Goal: Transaction & Acquisition: Book appointment/travel/reservation

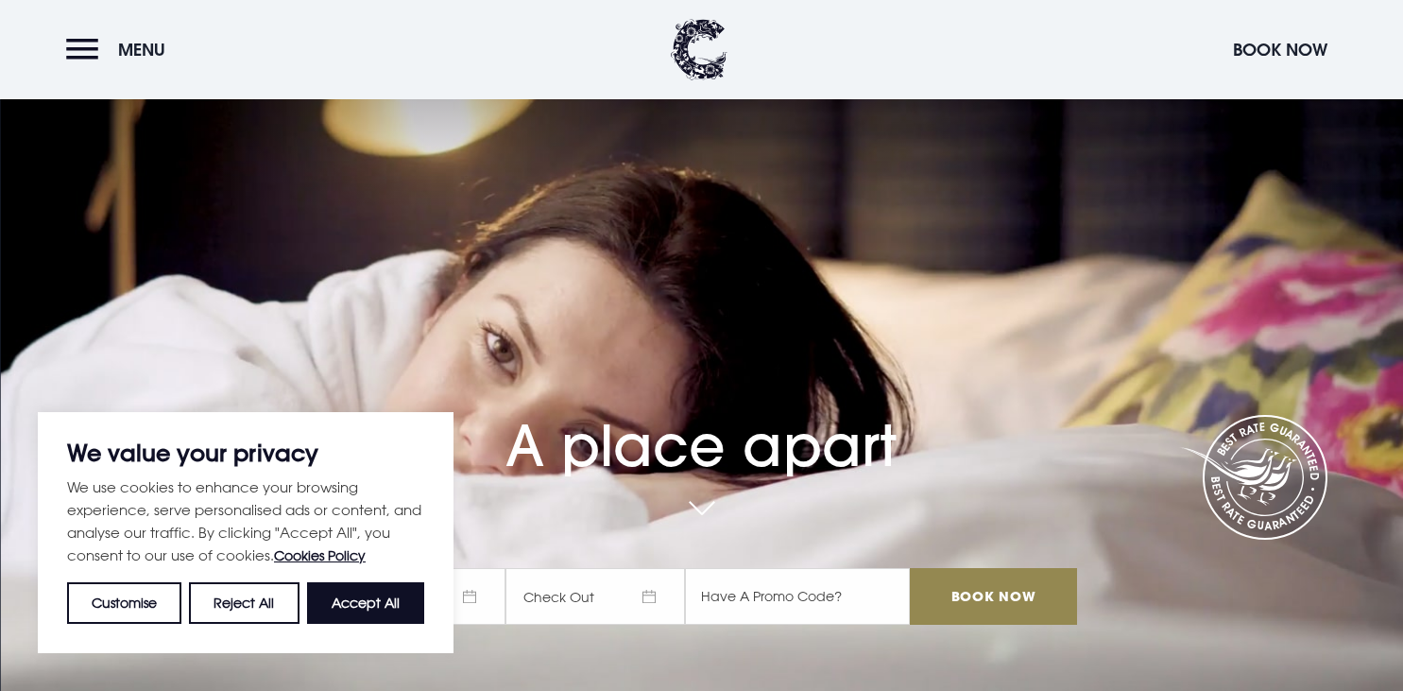
scroll to position [298, 0]
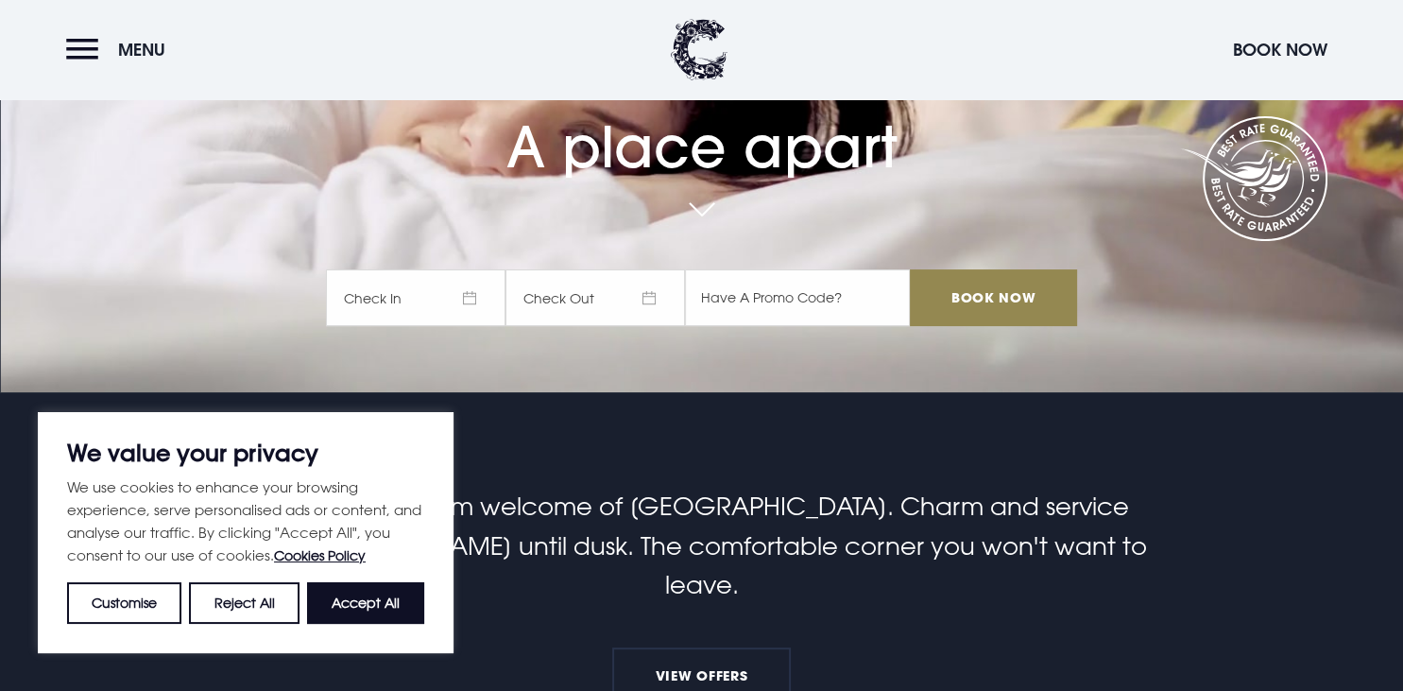
click at [471, 295] on span "Check In" at bounding box center [415, 297] width 179 height 57
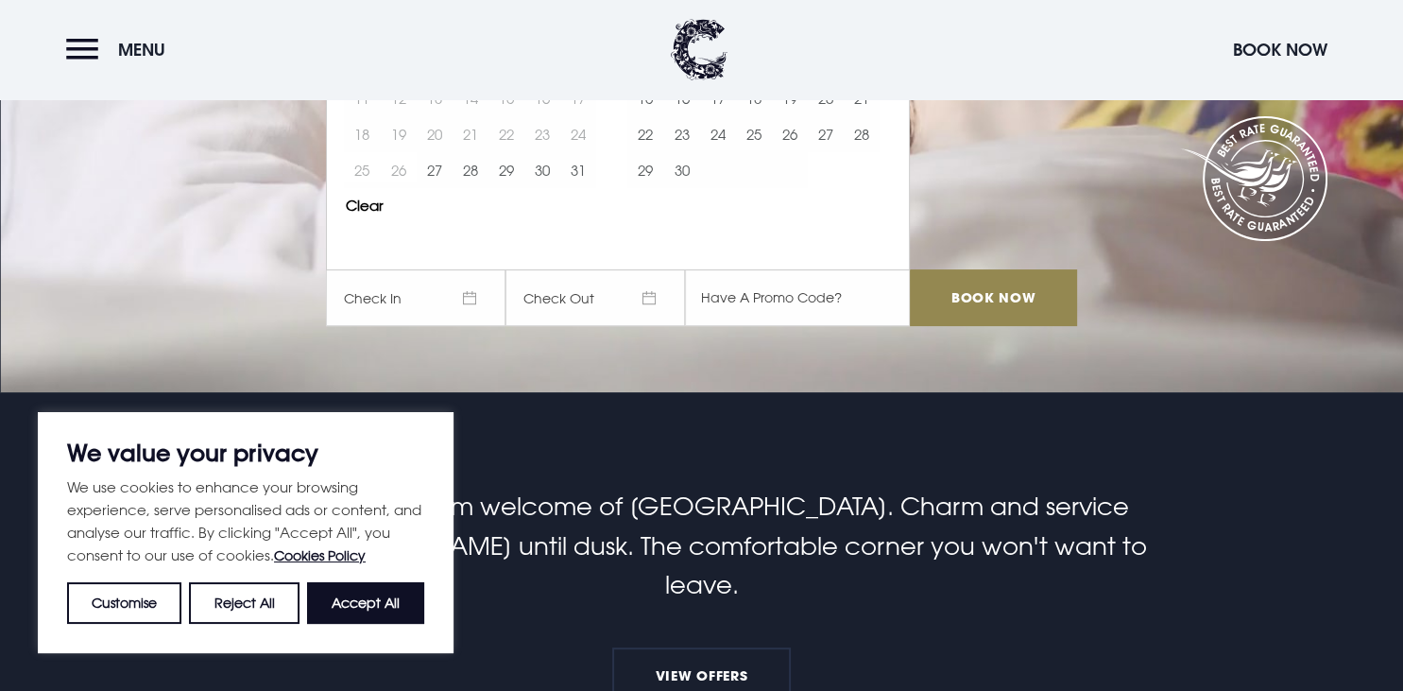
scroll to position [0, 0]
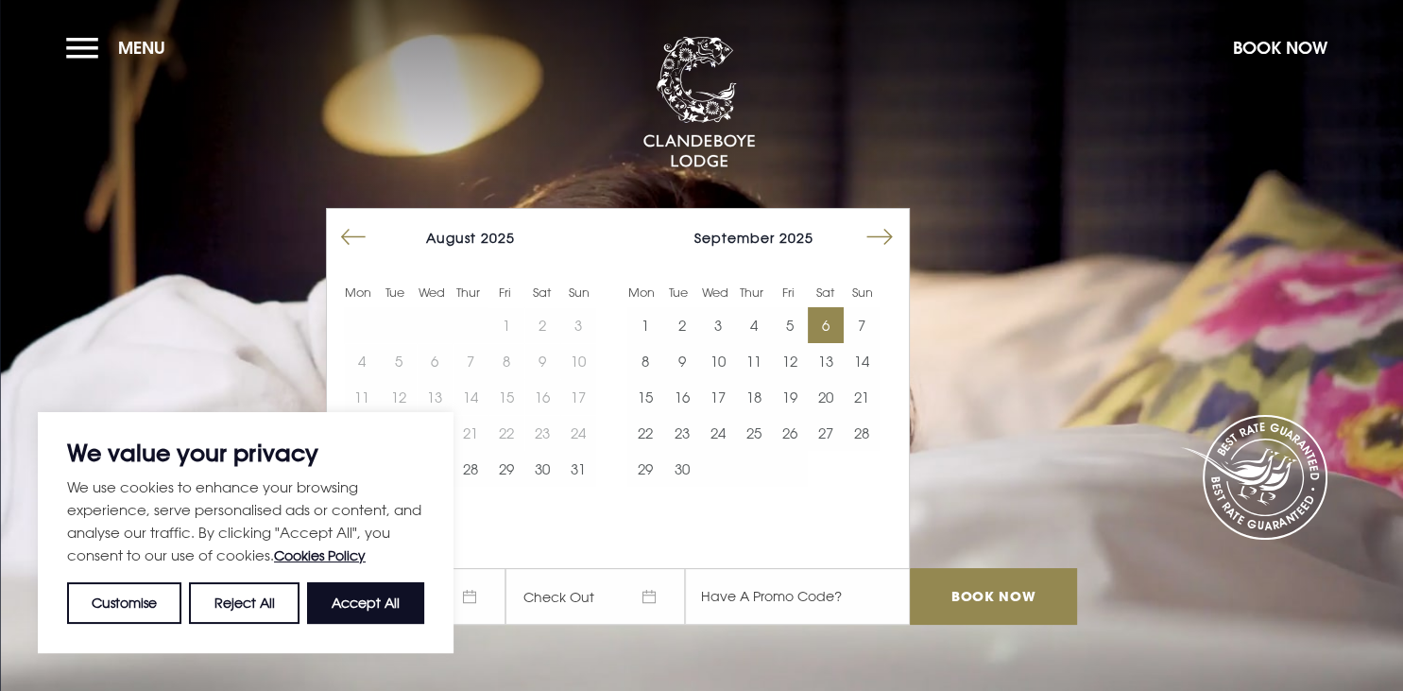
click at [827, 322] on button "6" at bounding box center [826, 325] width 36 height 36
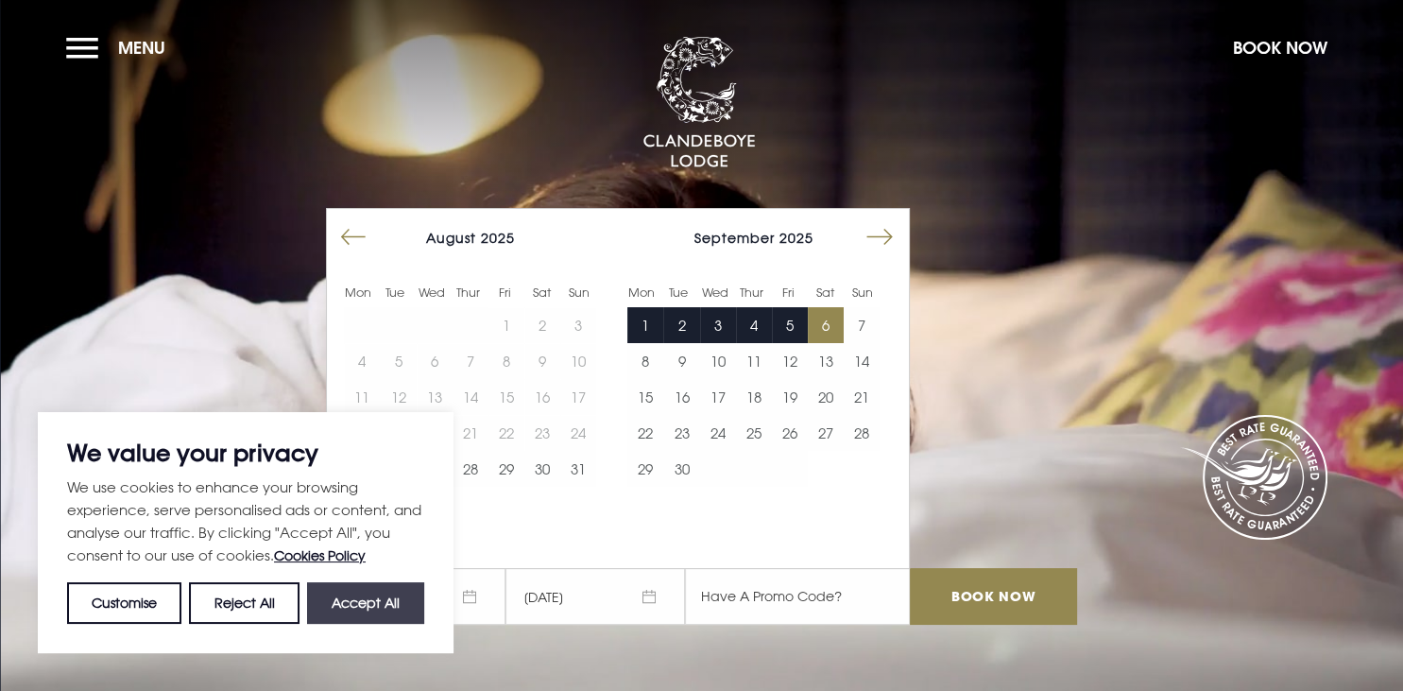
click at [394, 599] on button "Accept All" at bounding box center [365, 603] width 117 height 42
checkbox input "true"
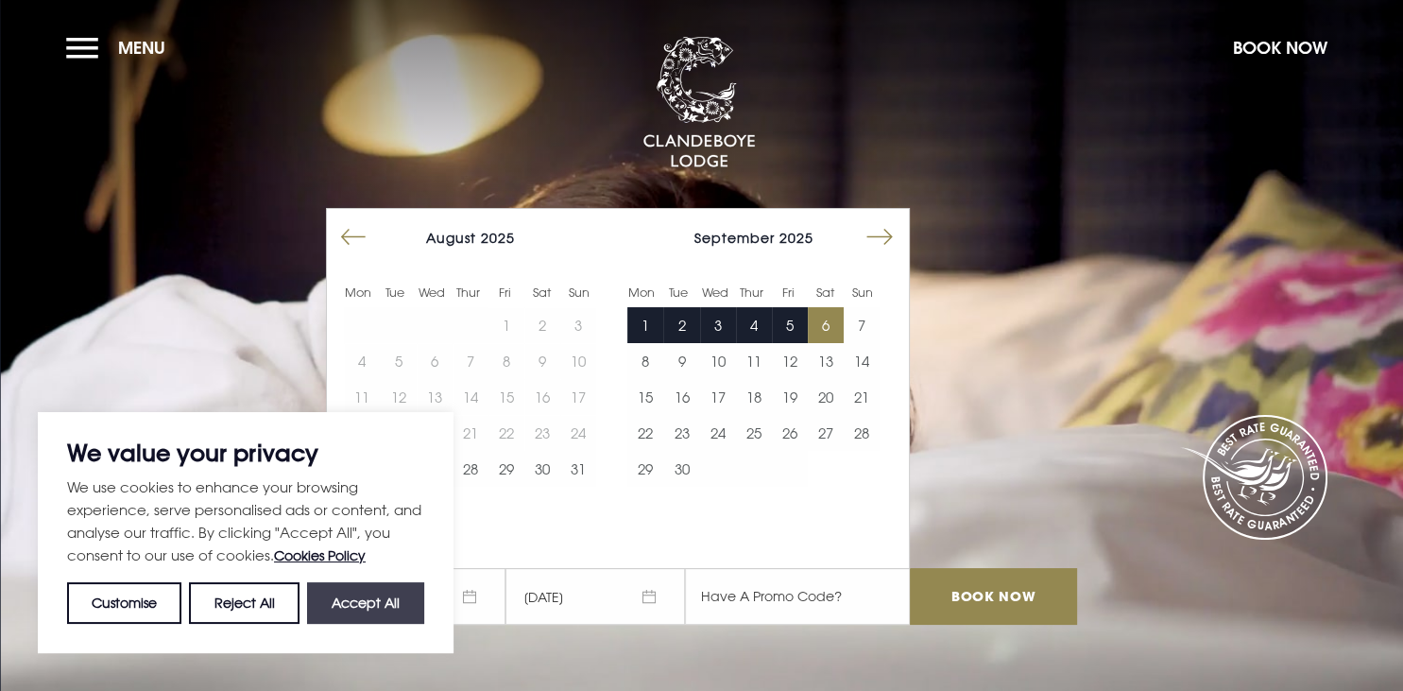
checkbox input "true"
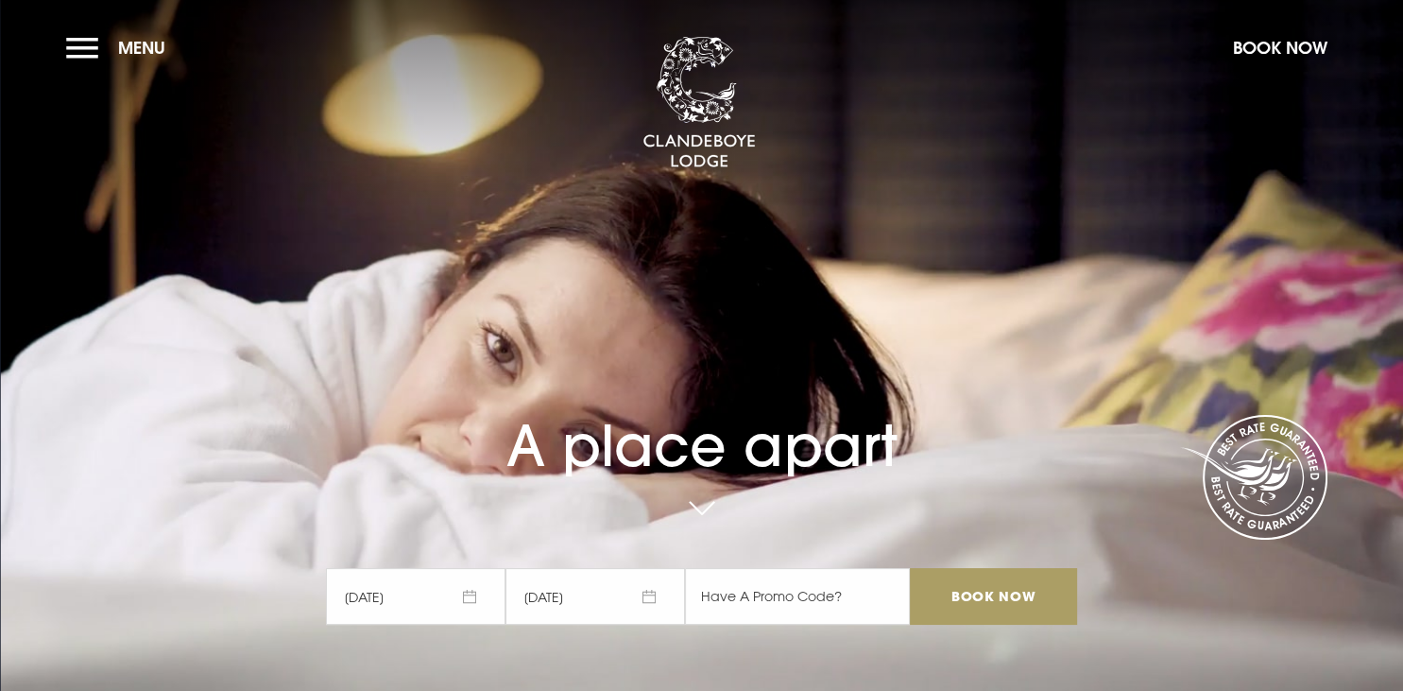
click at [980, 594] on input "Book Now" at bounding box center [993, 596] width 166 height 57
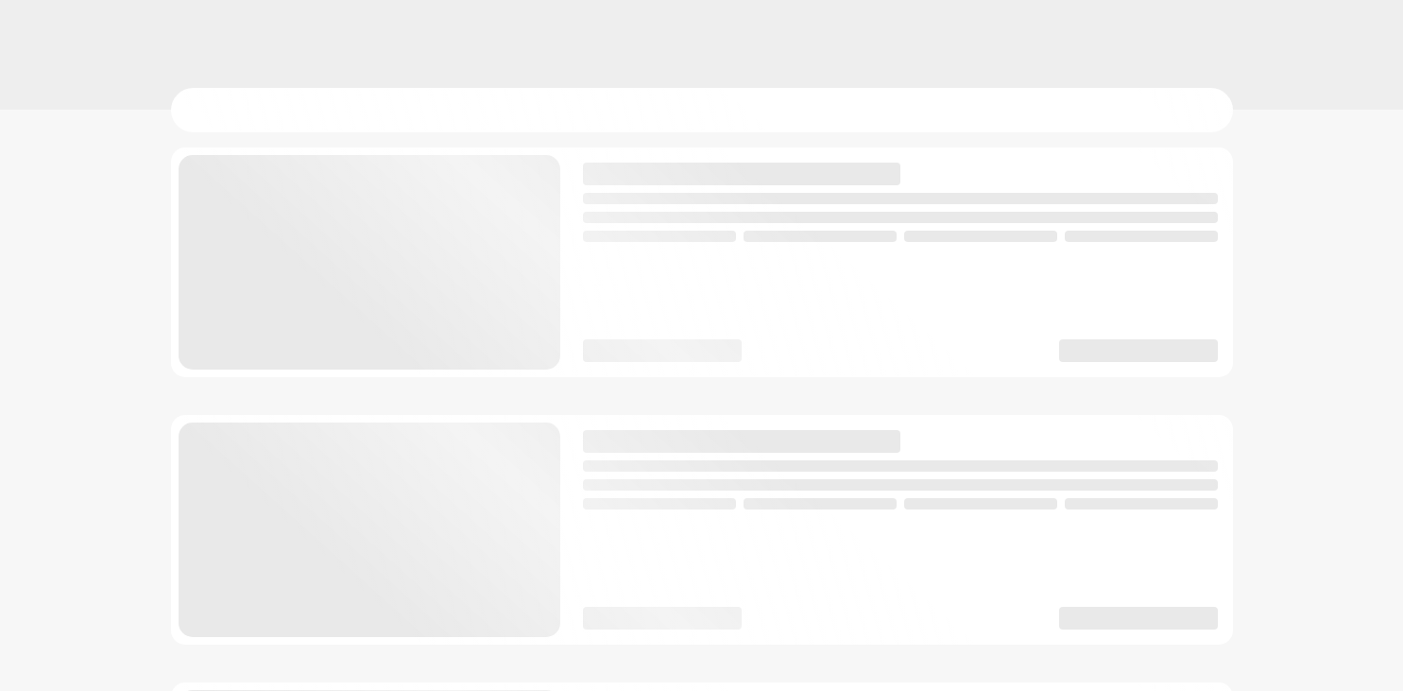
checkbox input "true"
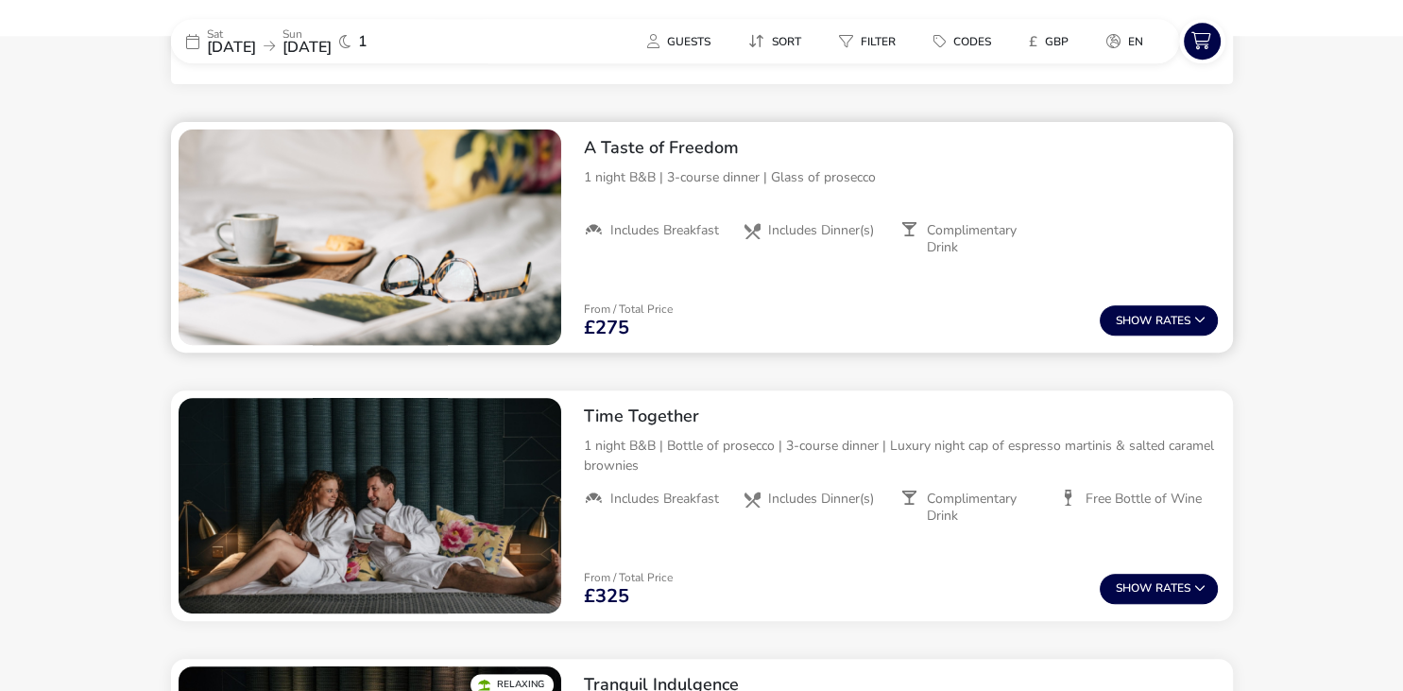
scroll to position [749, 0]
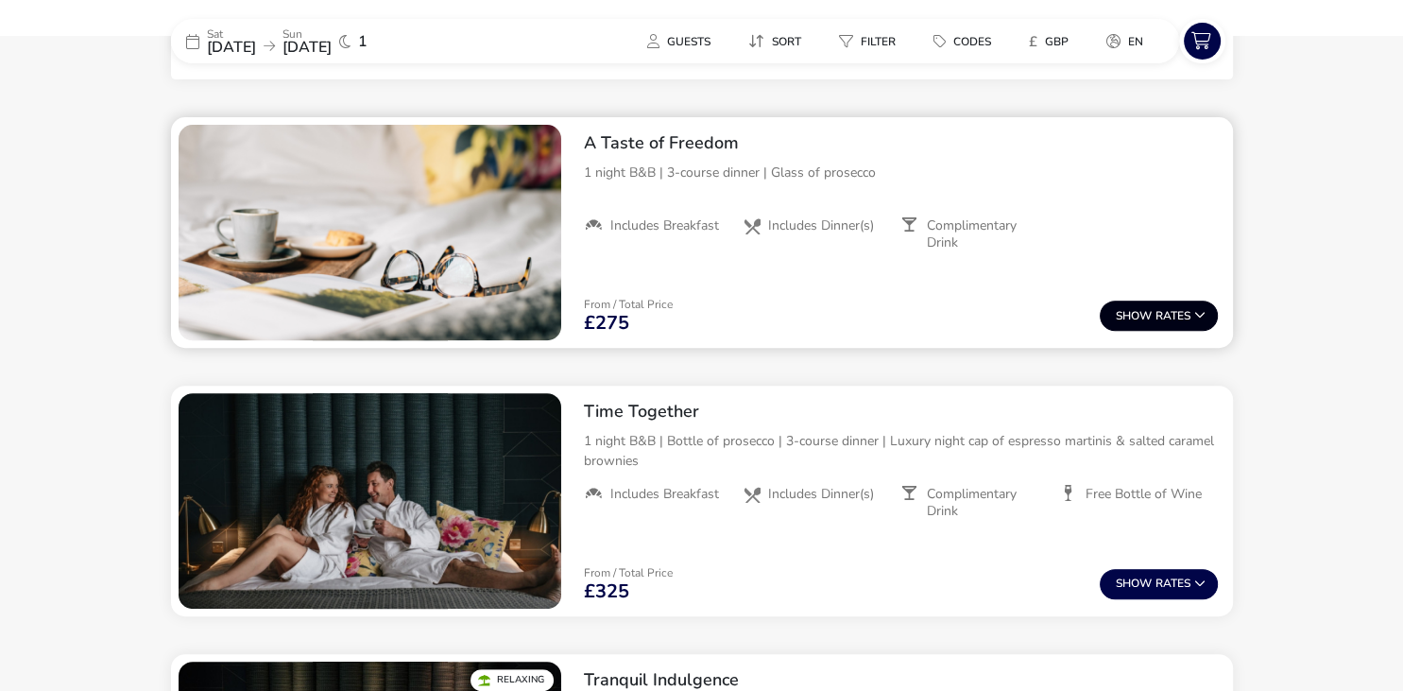
click at [1176, 315] on button "Show Rates" at bounding box center [1159, 315] width 118 height 30
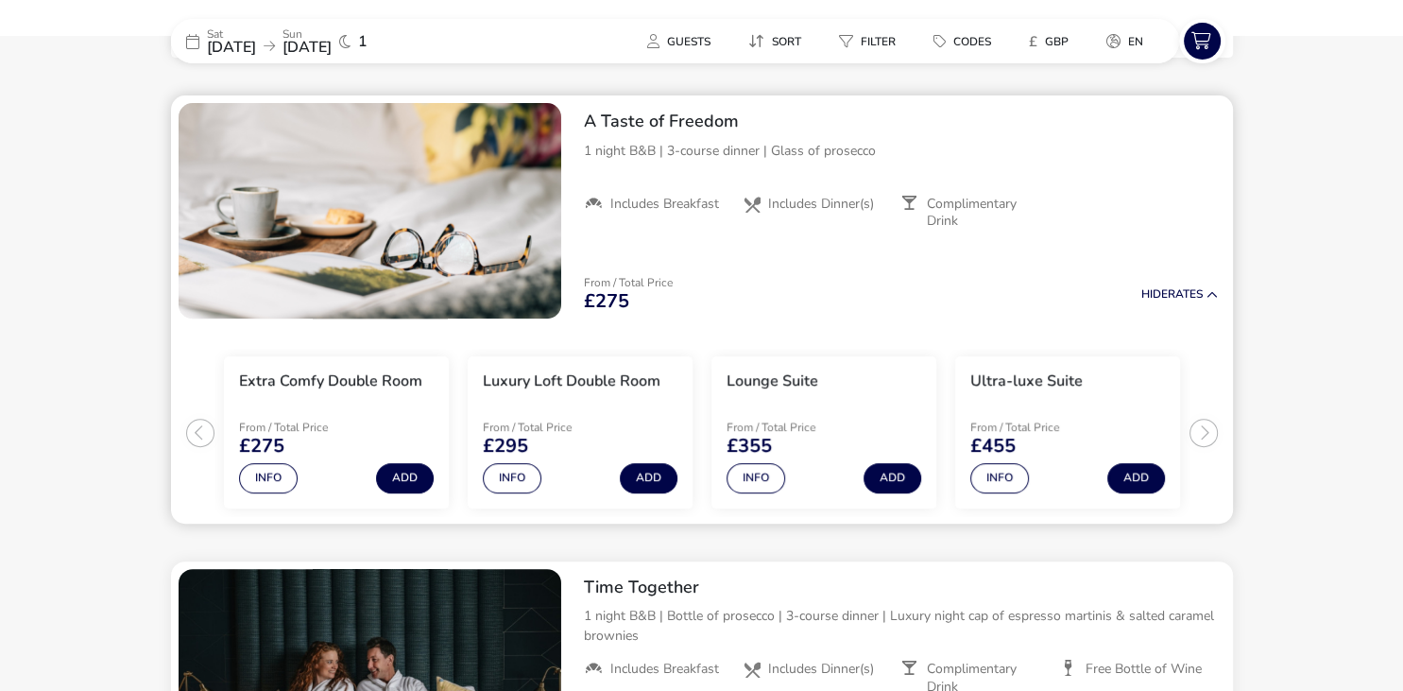
scroll to position [771, 0]
click at [639, 470] on button "Add" at bounding box center [649, 478] width 58 height 30
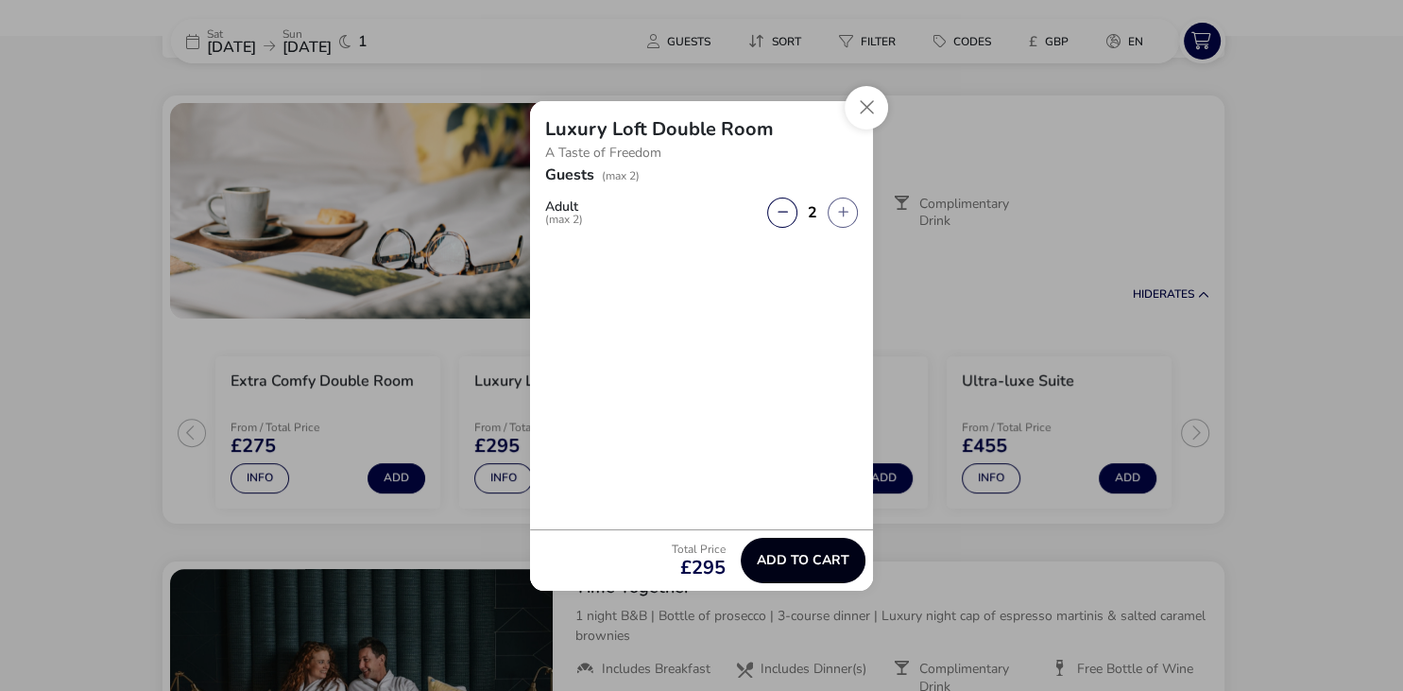
click at [797, 557] on span "Add to cart" at bounding box center [803, 560] width 93 height 14
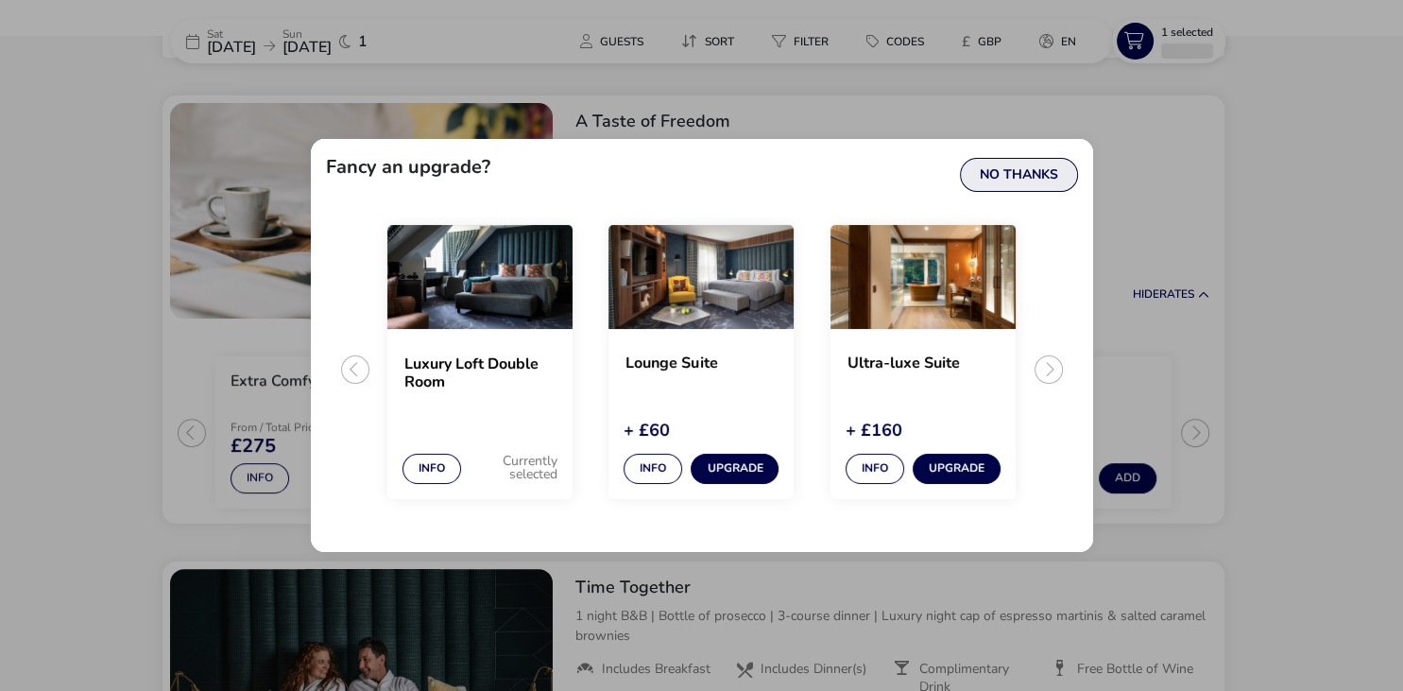
click at [1026, 181] on button "No Thanks" at bounding box center [1019, 175] width 118 height 34
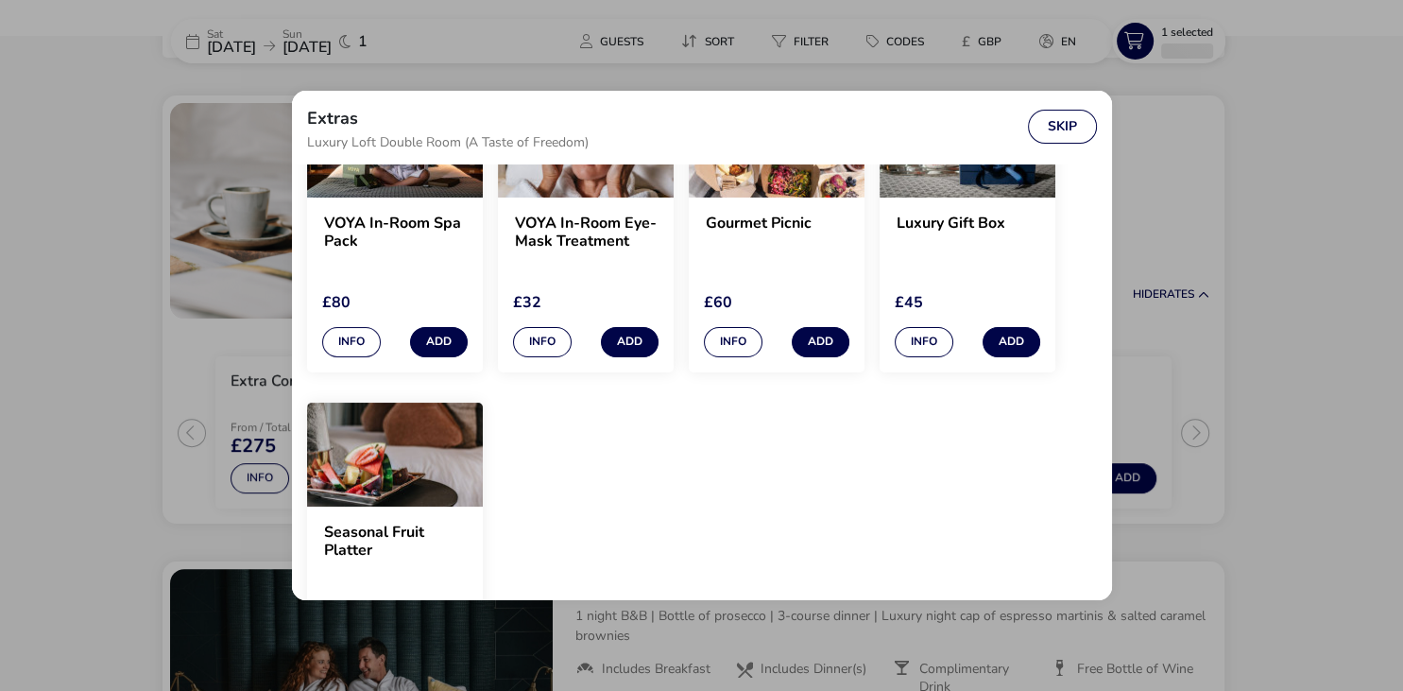
scroll to position [0, 0]
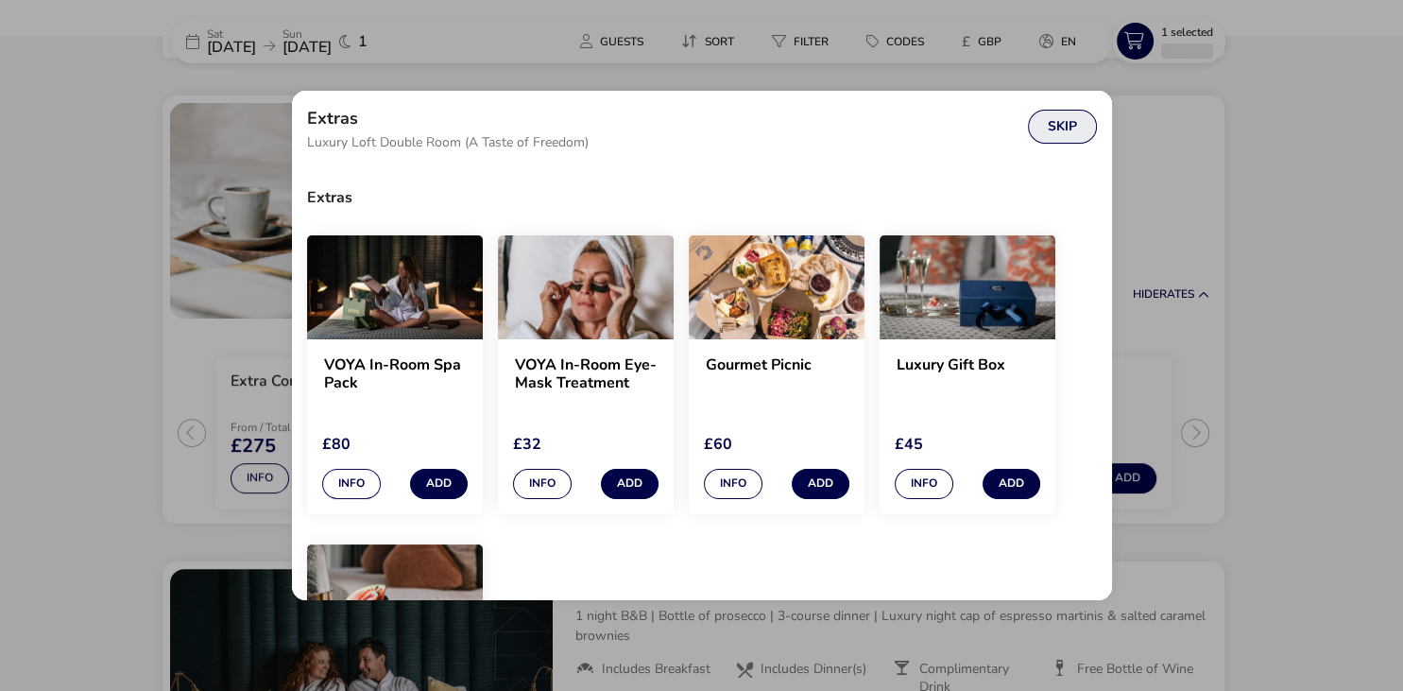
click at [1058, 129] on button "Skip" at bounding box center [1062, 127] width 69 height 34
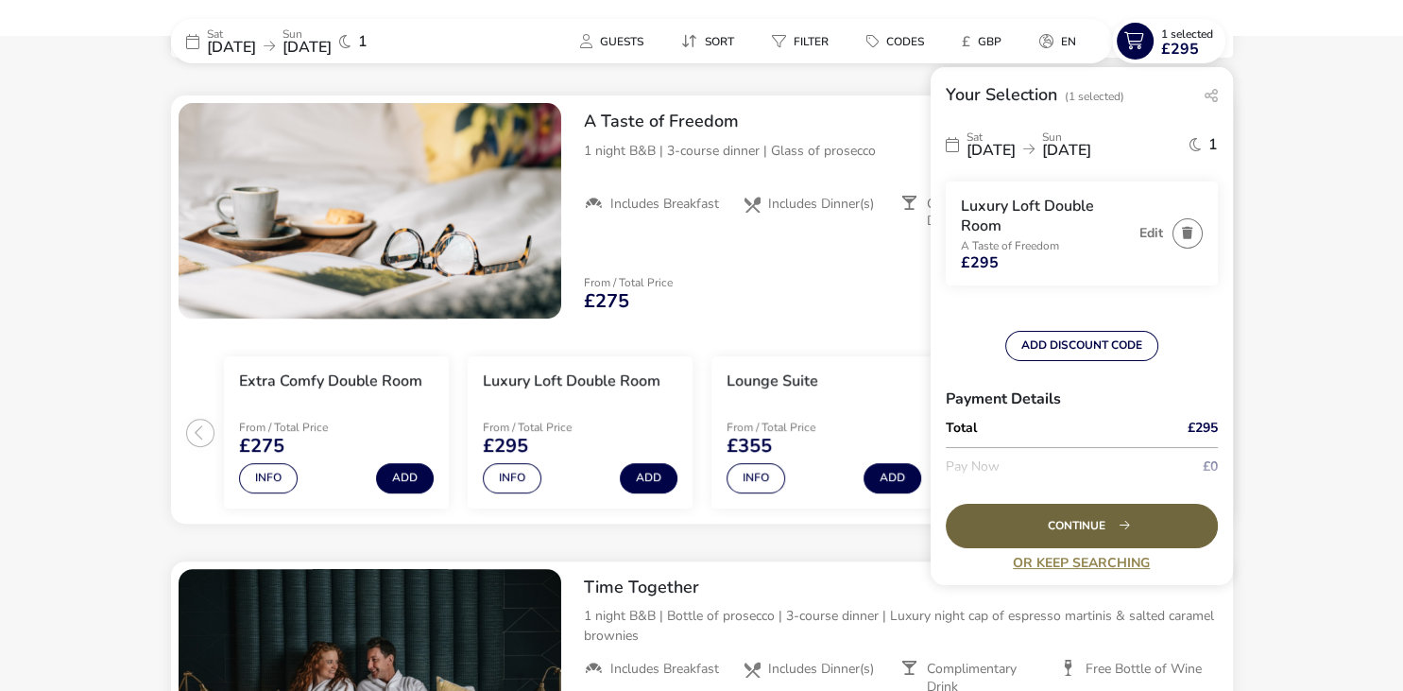
click at [1086, 517] on div "Continue" at bounding box center [1082, 525] width 272 height 44
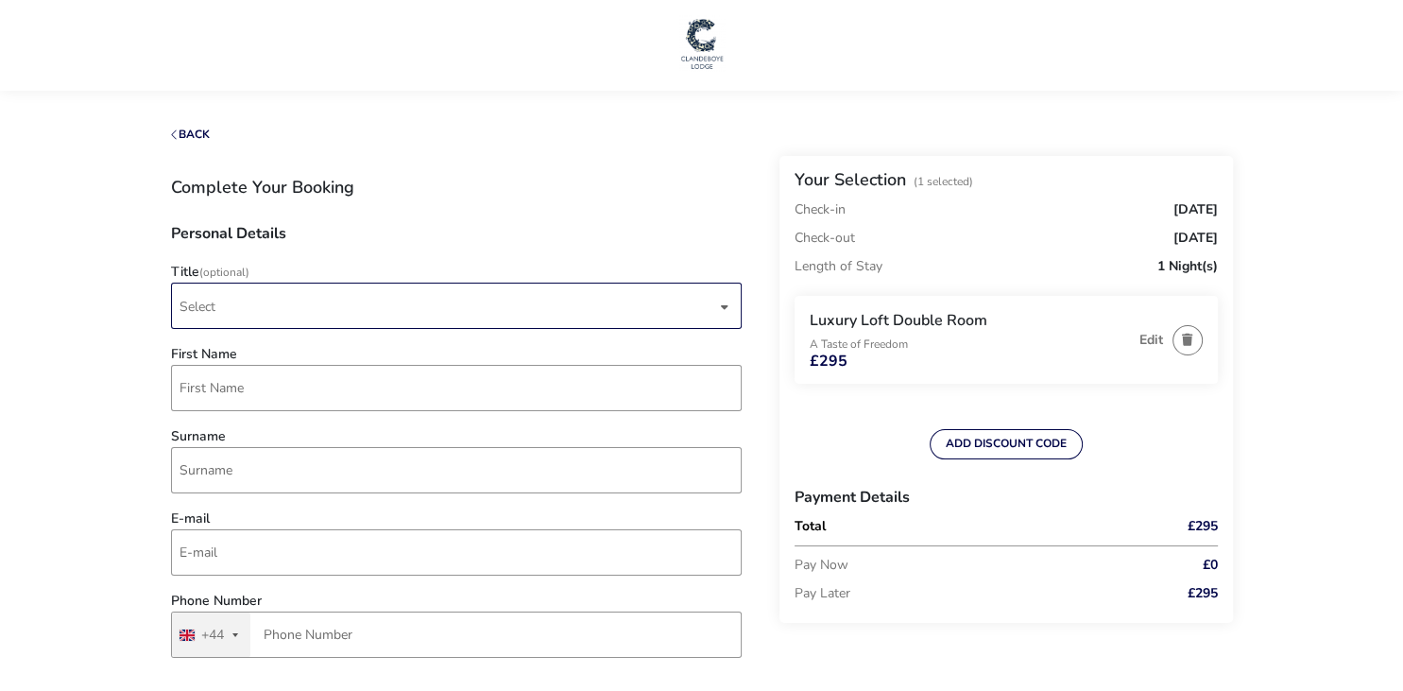
click at [364, 293] on span "Select" at bounding box center [447, 305] width 537 height 44
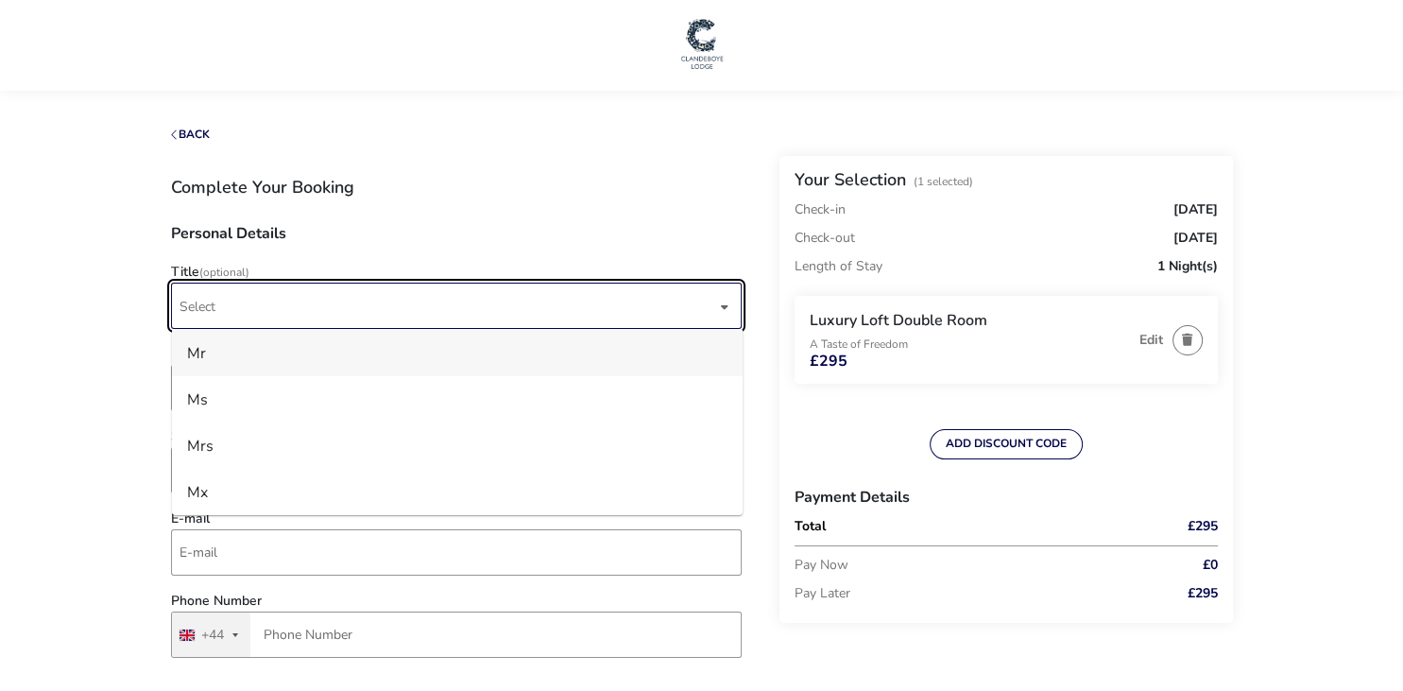
click at [284, 360] on li "Mr" at bounding box center [457, 353] width 571 height 46
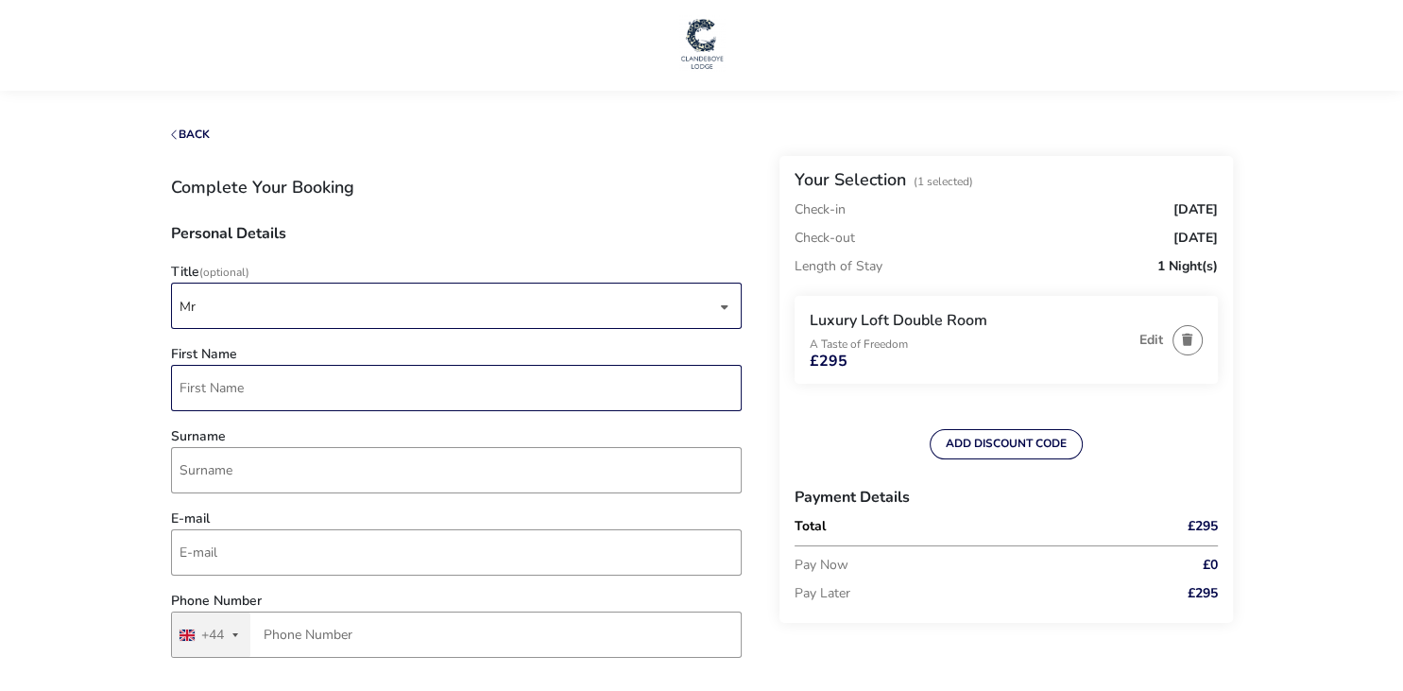
click at [285, 380] on input "First Name" at bounding box center [456, 388] width 571 height 46
type input "[PERSON_NAME]"
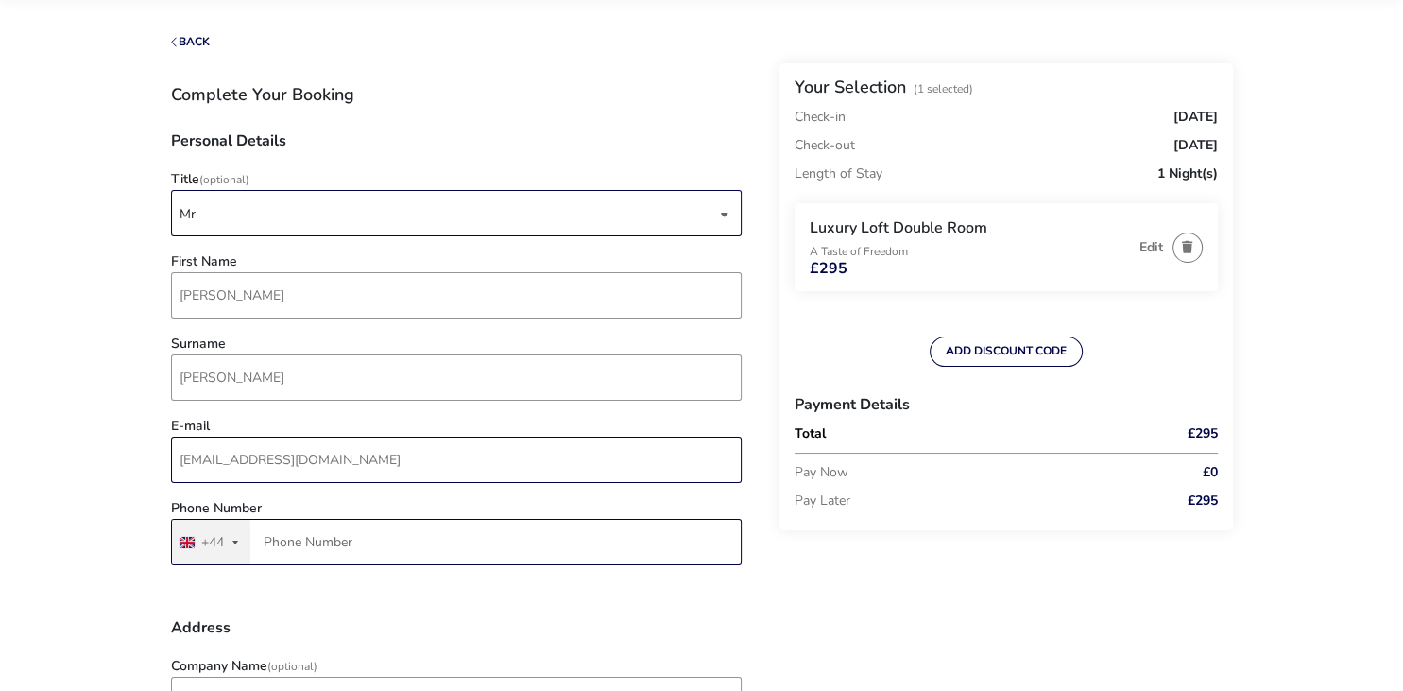
scroll to position [99, 0]
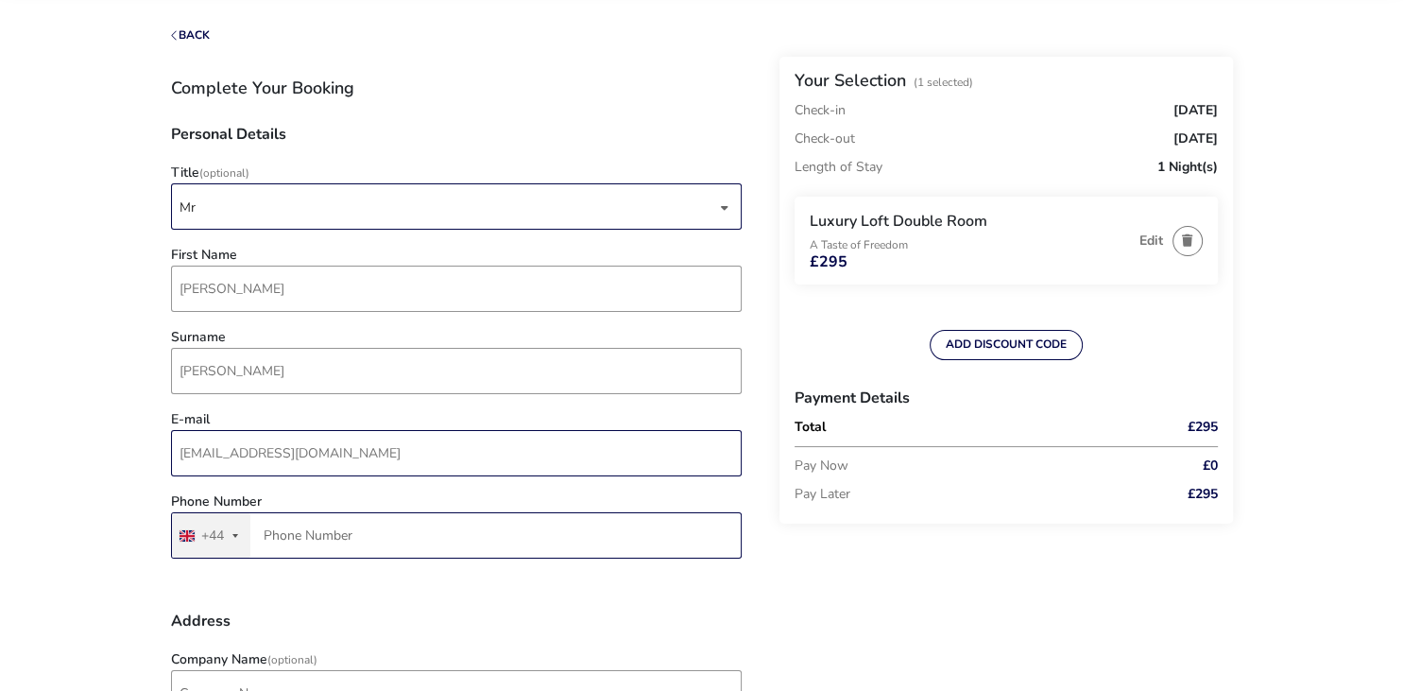
type input "[EMAIL_ADDRESS][DOMAIN_NAME]"
click at [313, 543] on input "Phone Number" at bounding box center [456, 535] width 571 height 46
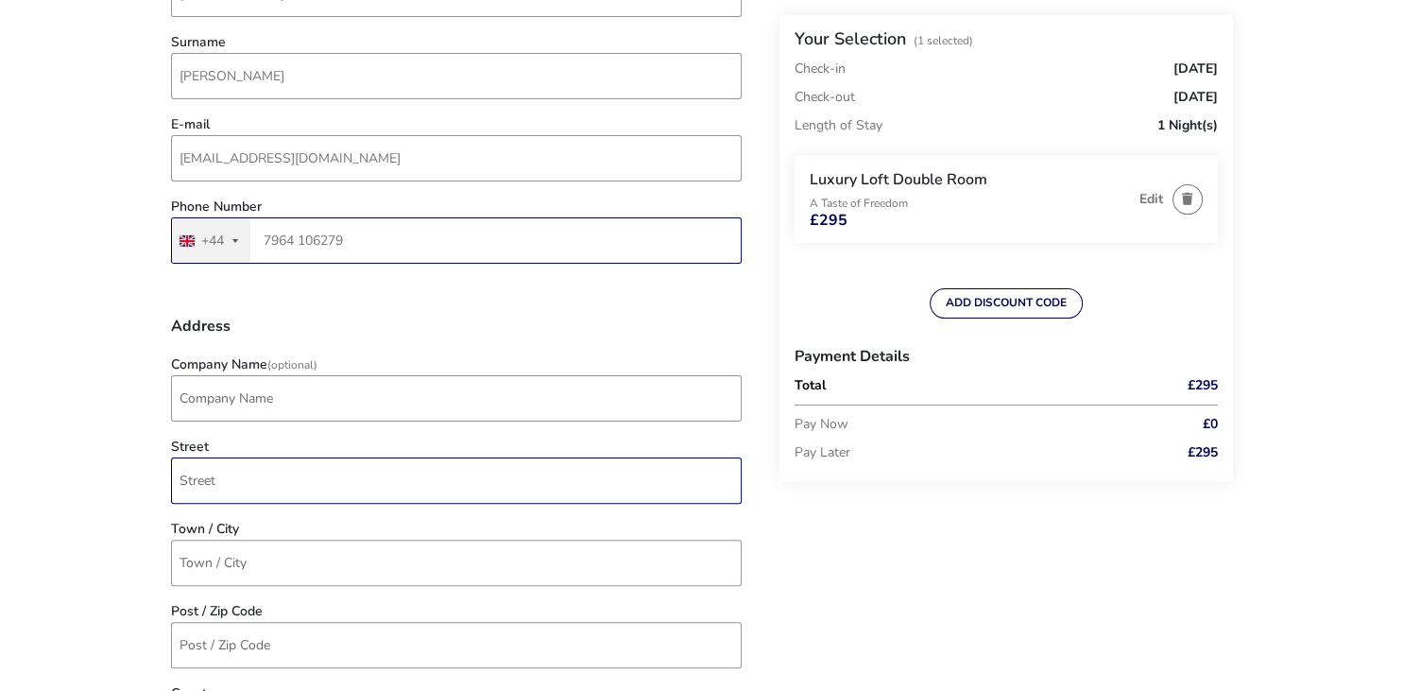
scroll to position [399, 0]
type input "7964 106279"
click at [253, 483] on input "Street" at bounding box center [456, 475] width 571 height 46
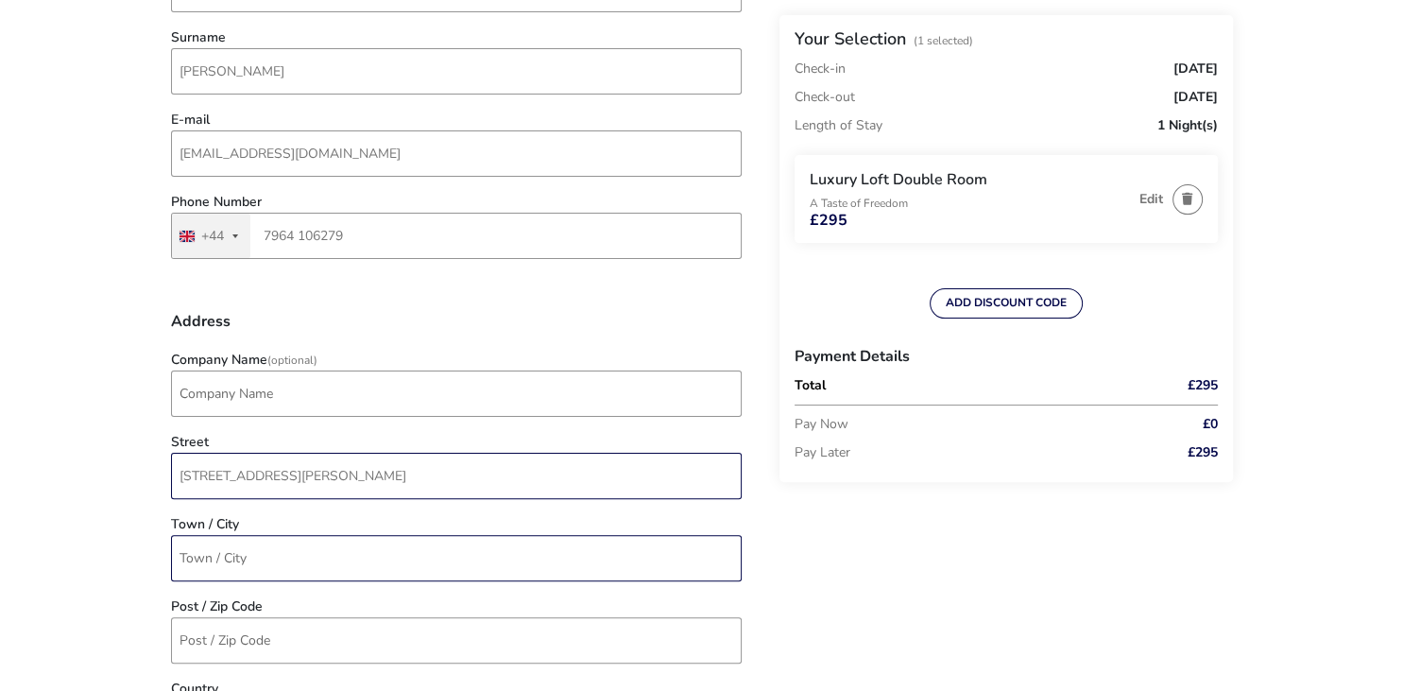
type input "[STREET_ADDRESS][PERSON_NAME]"
click at [287, 560] on input "Town / City" at bounding box center [456, 558] width 571 height 46
type input "Crossgar"
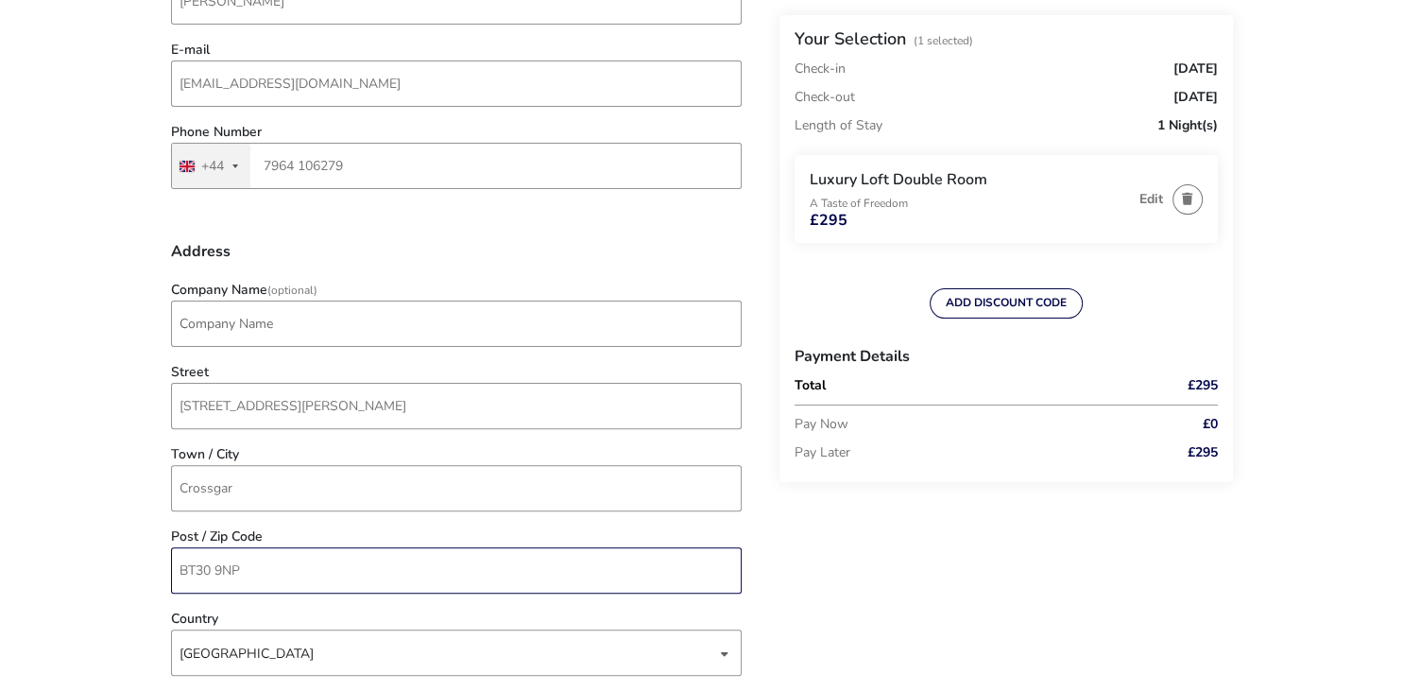
scroll to position [698, 0]
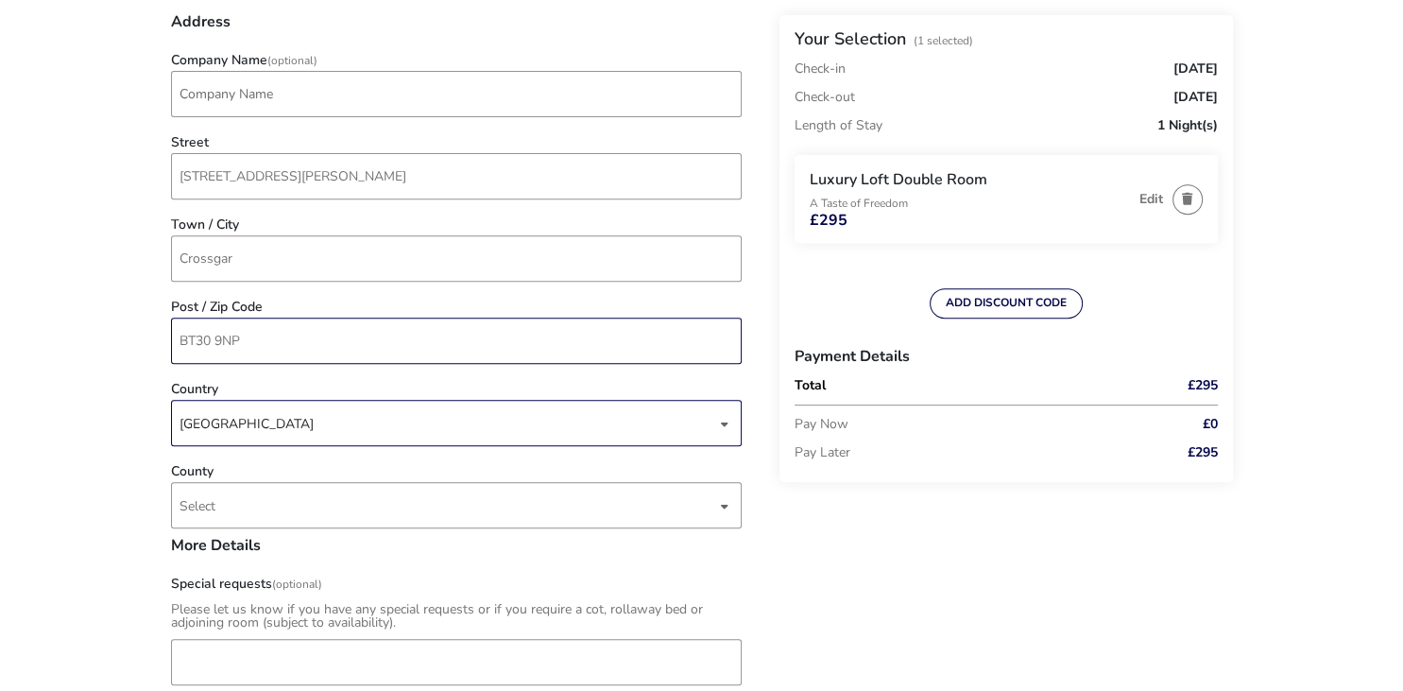
type input "BT30 9NP"
click at [278, 427] on div "[GEOGRAPHIC_DATA]" at bounding box center [447, 424] width 537 height 46
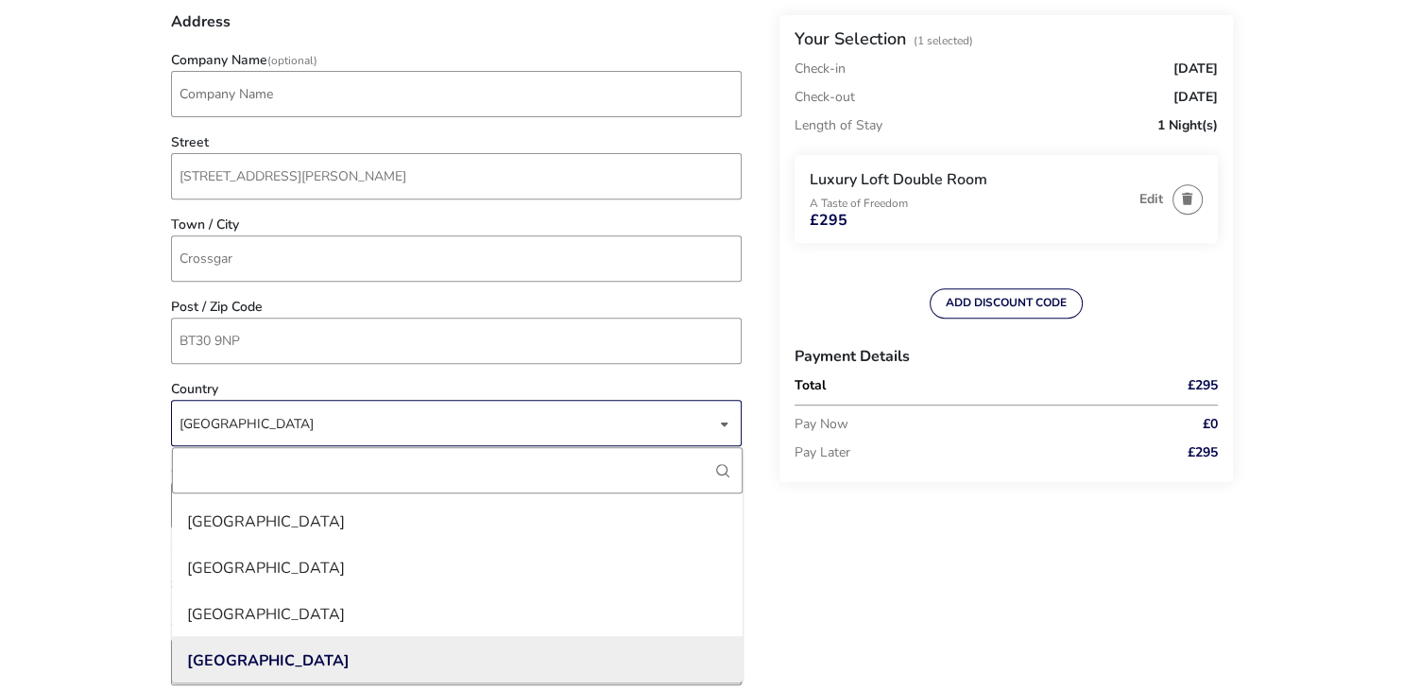
scroll to position [10734, 0]
click at [279, 659] on li "[GEOGRAPHIC_DATA]" at bounding box center [457, 659] width 571 height 46
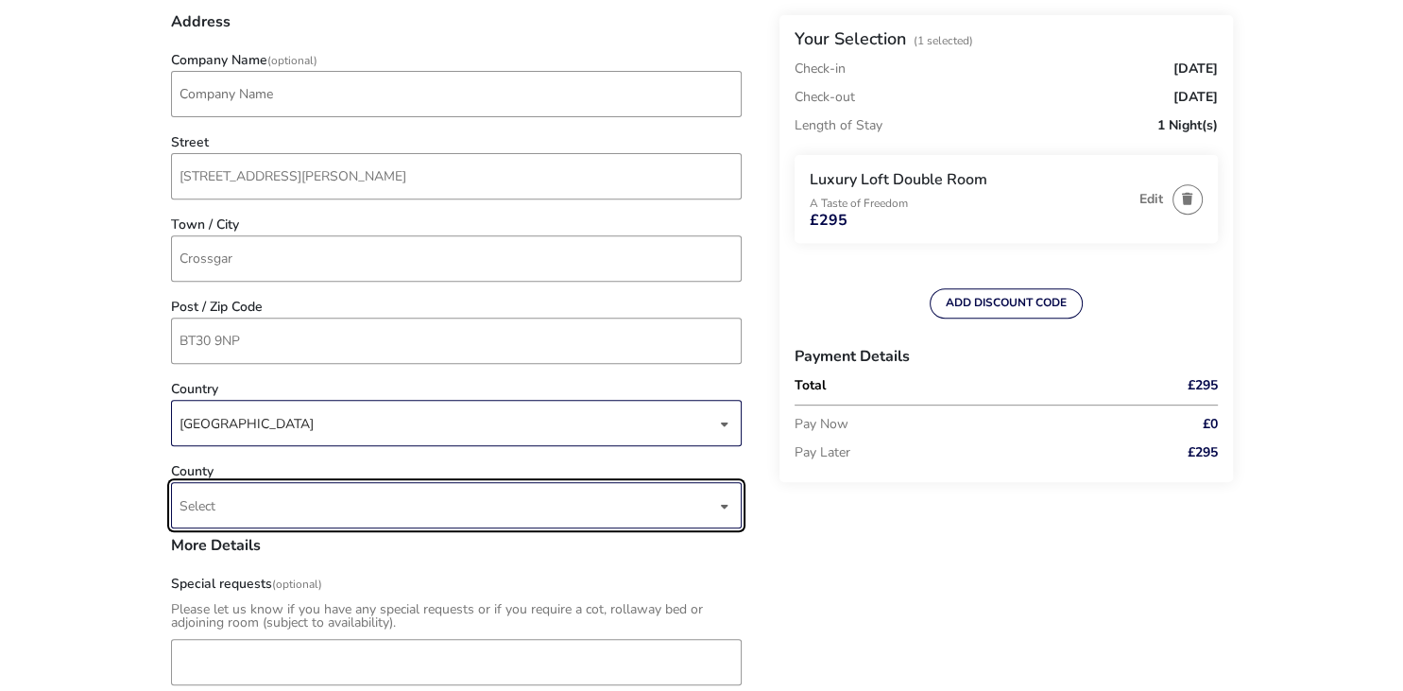
click at [251, 506] on span "Select" at bounding box center [447, 505] width 537 height 44
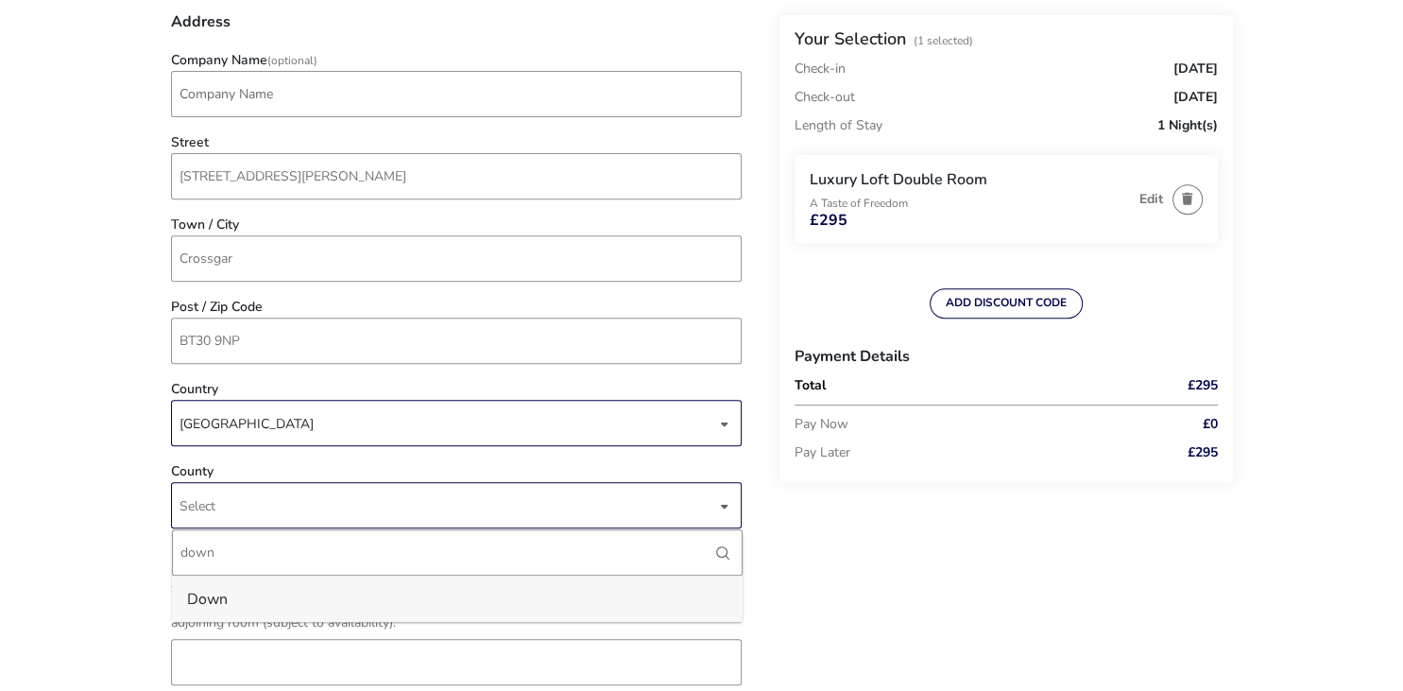
type input "down"
click at [251, 599] on li "Down" at bounding box center [457, 598] width 571 height 46
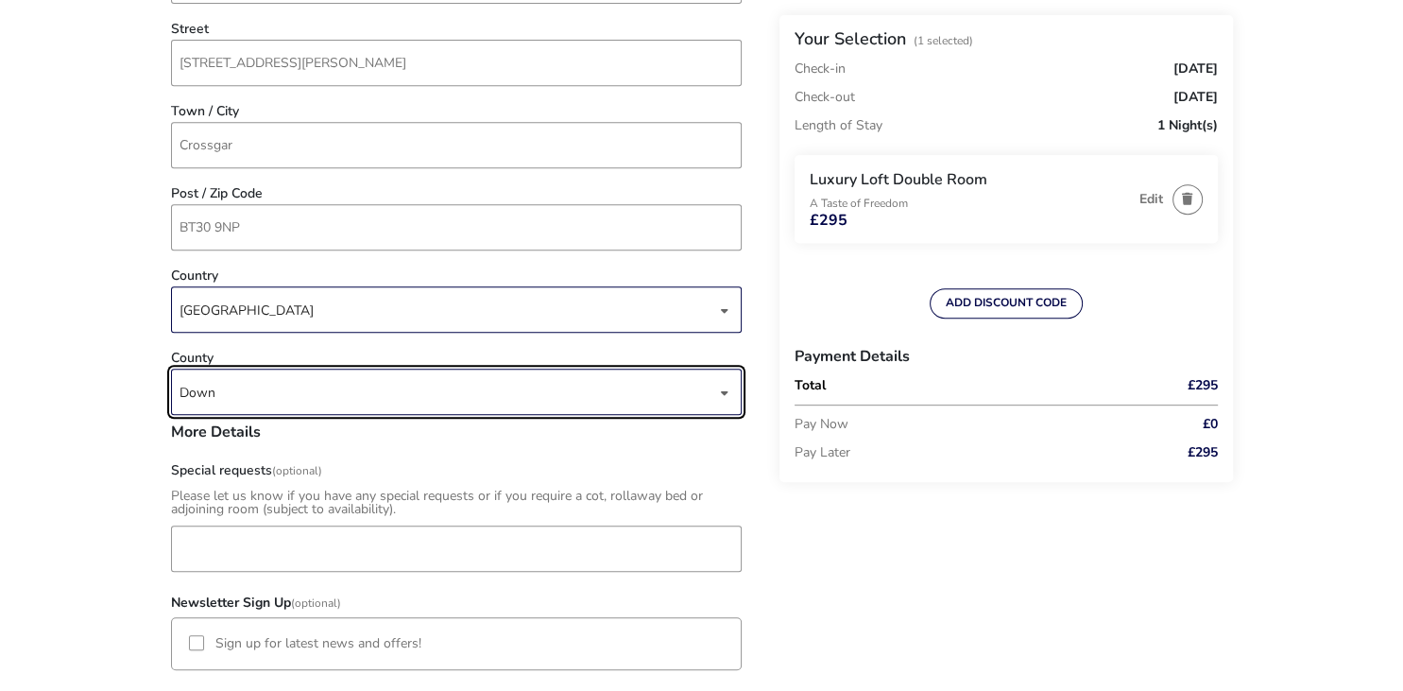
scroll to position [897, 0]
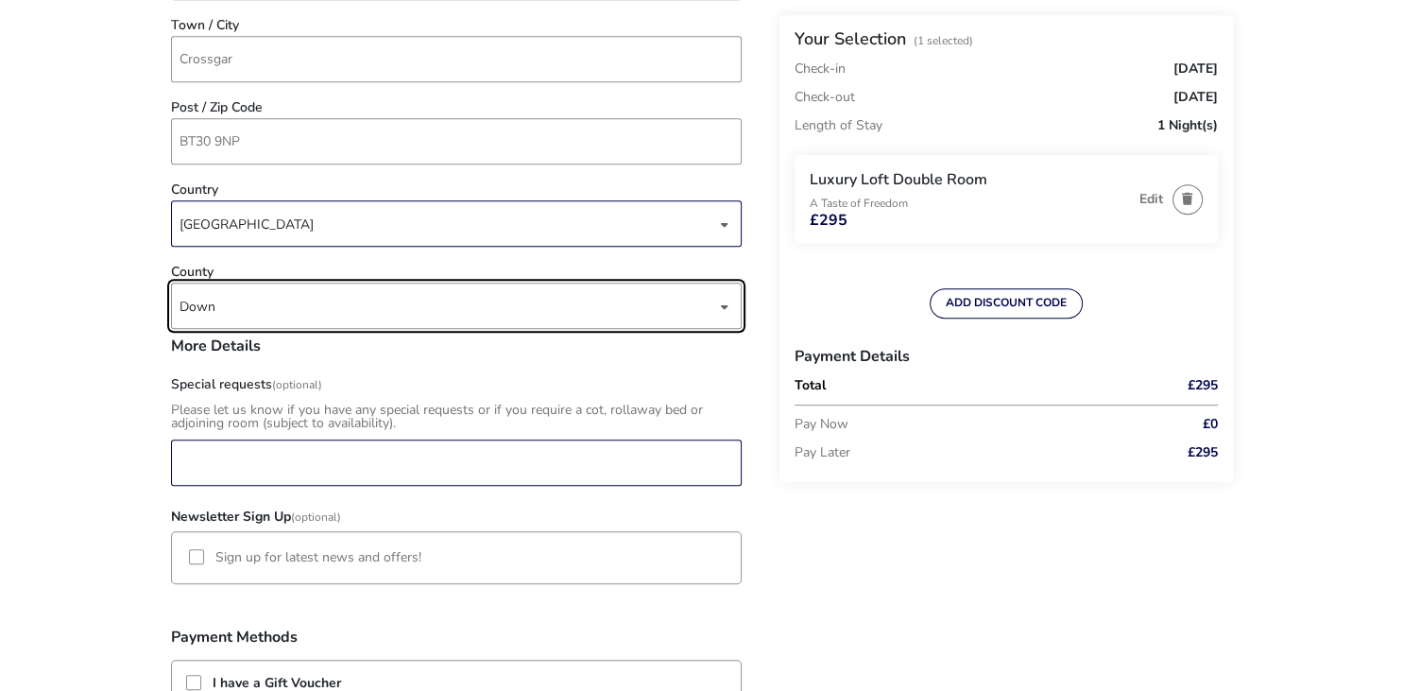
click at [328, 463] on input "Special requests (Optional)" at bounding box center [456, 462] width 571 height 46
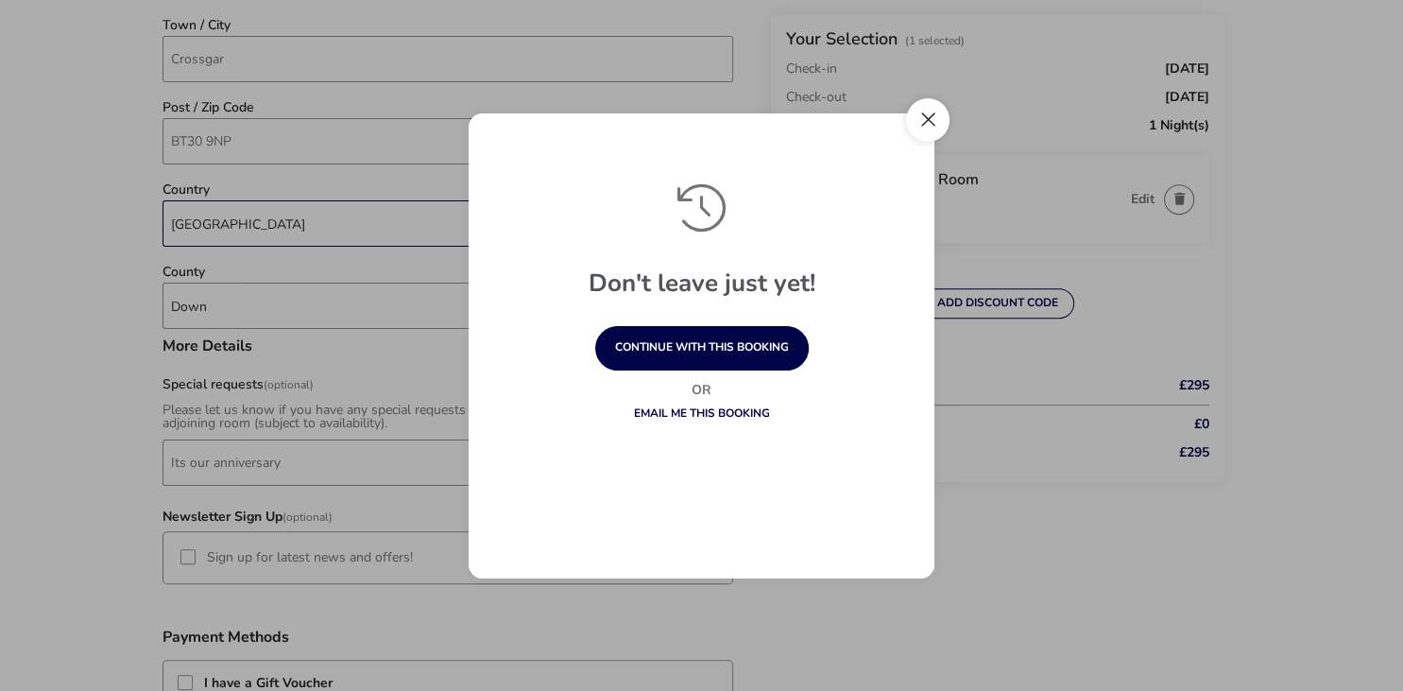
click at [938, 123] on button "Close" at bounding box center [927, 119] width 43 height 43
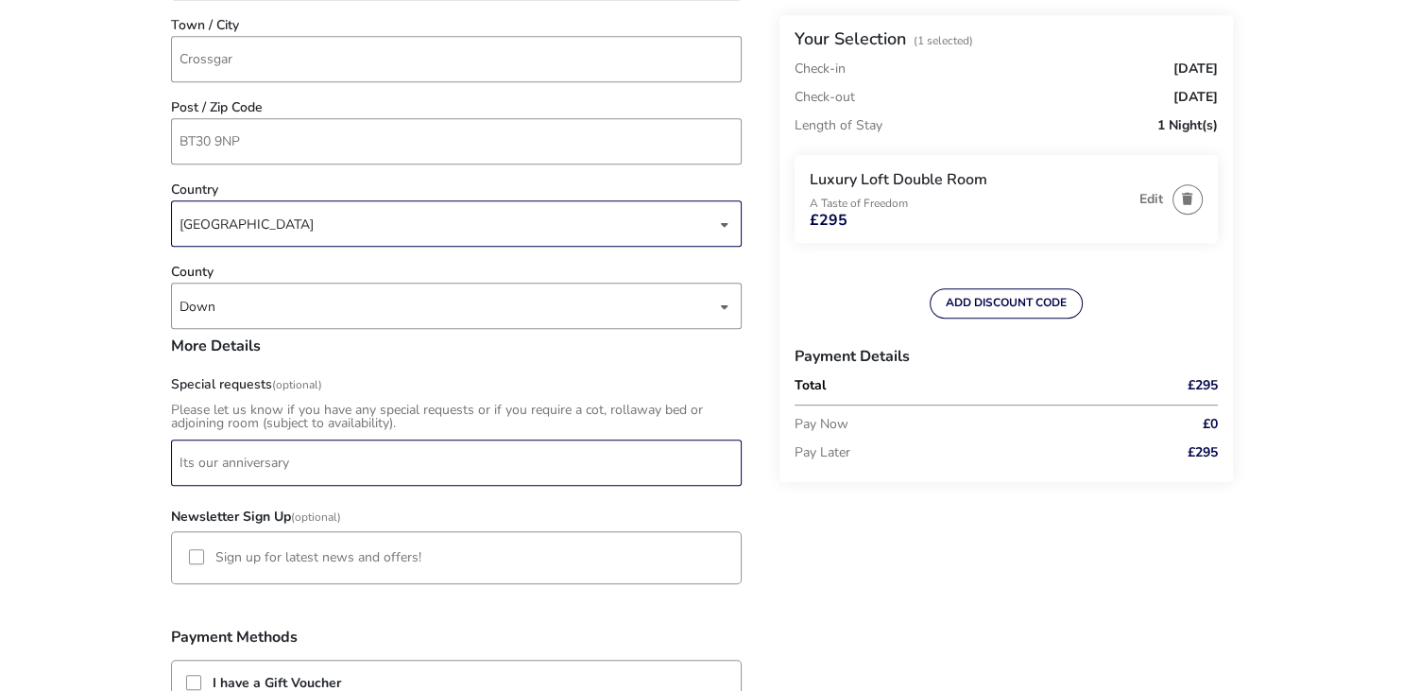
click at [327, 482] on input "Its our anniversary" at bounding box center [456, 462] width 571 height 46
paste input "anniversary"
drag, startPoint x: 375, startPoint y: 463, endPoint x: 297, endPoint y: 453, distance: 79.0
click at [297, 453] on input "Its our anniversary anniversary" at bounding box center [456, 462] width 571 height 46
type input "Its our anniversary"
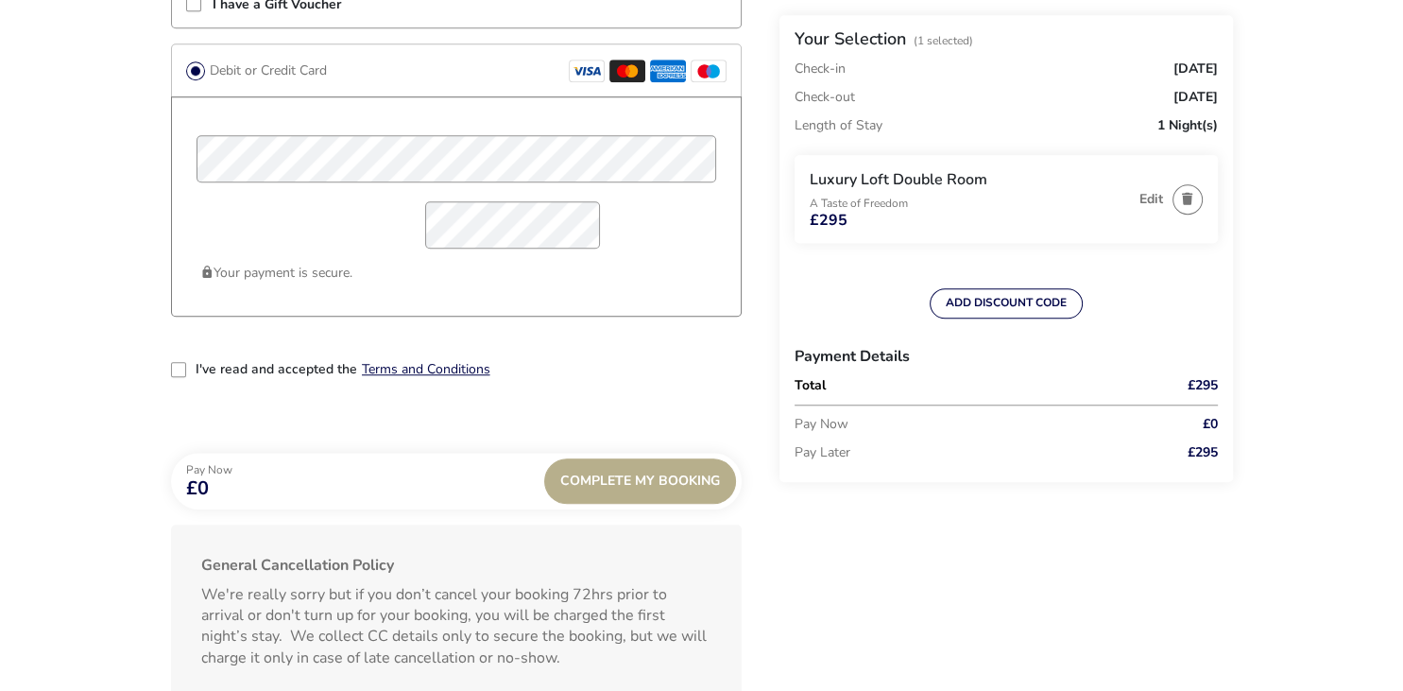
scroll to position [1595, 0]
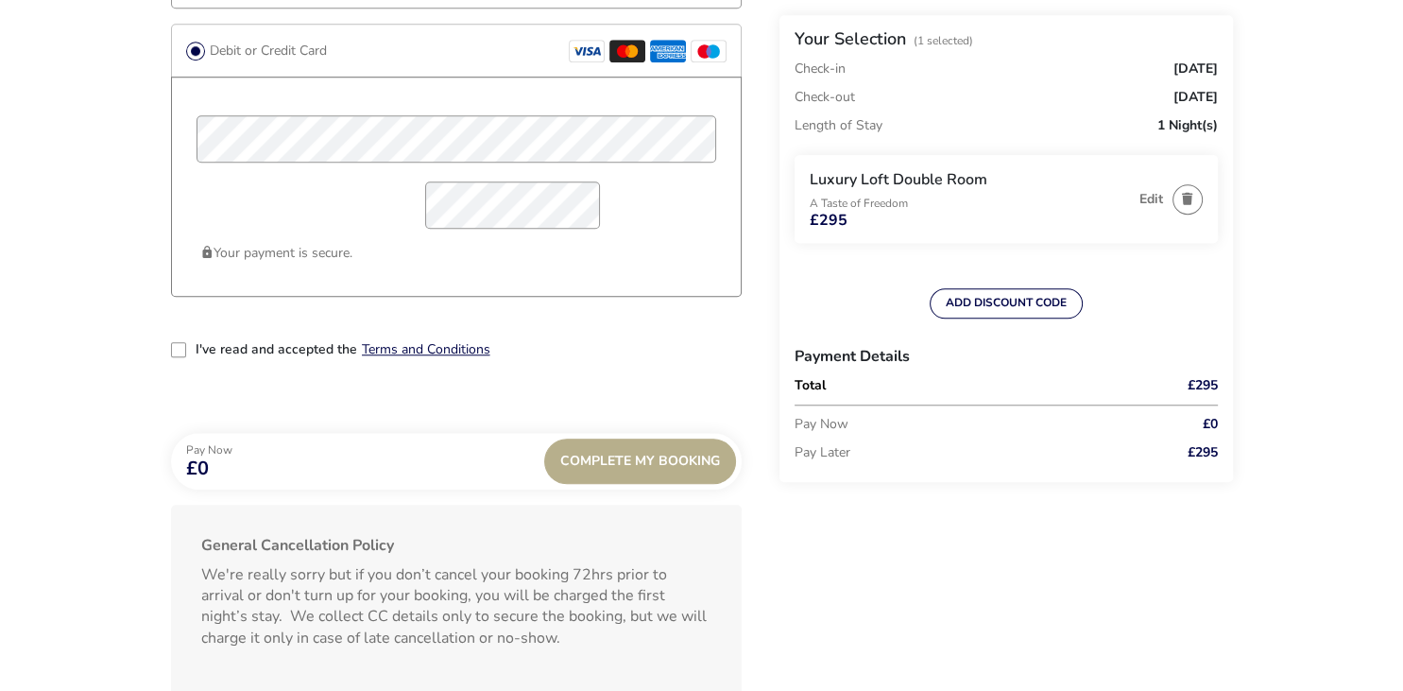
click at [180, 356] on div "2-term_condi" at bounding box center [178, 349] width 15 height 15
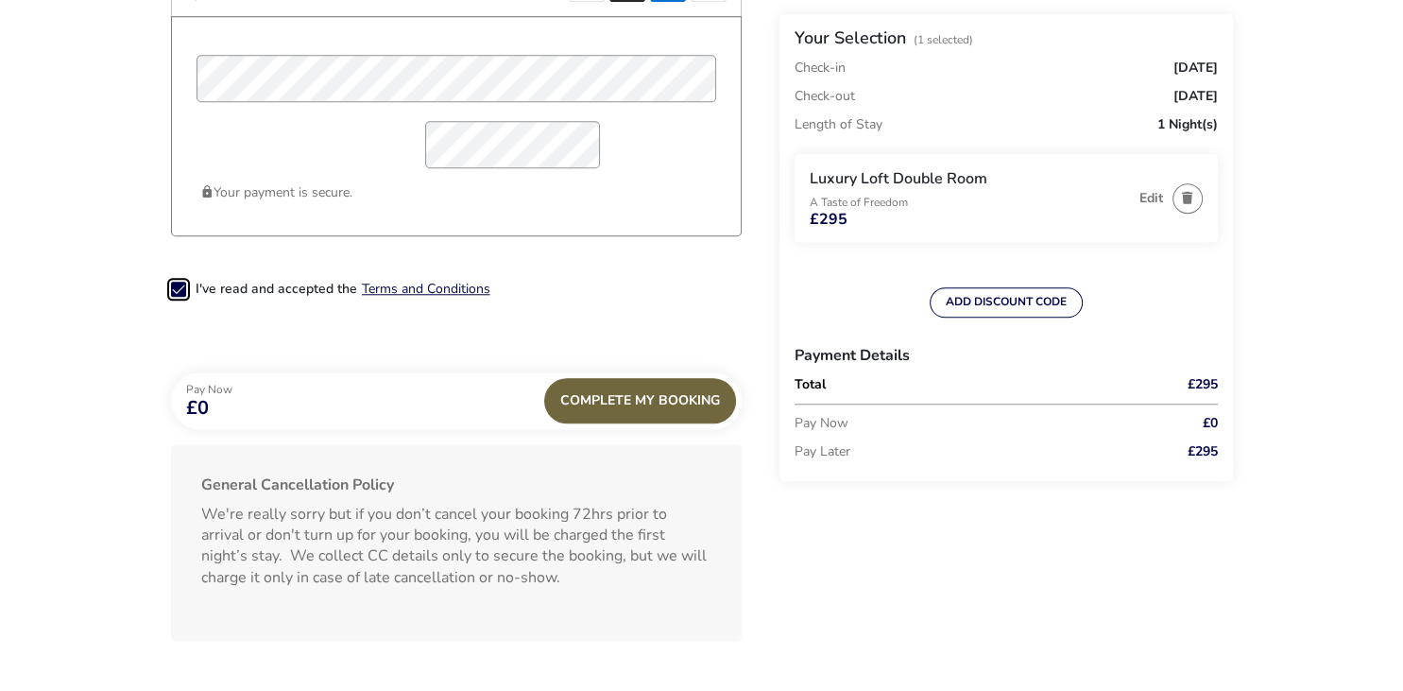
scroll to position [1730, 0]
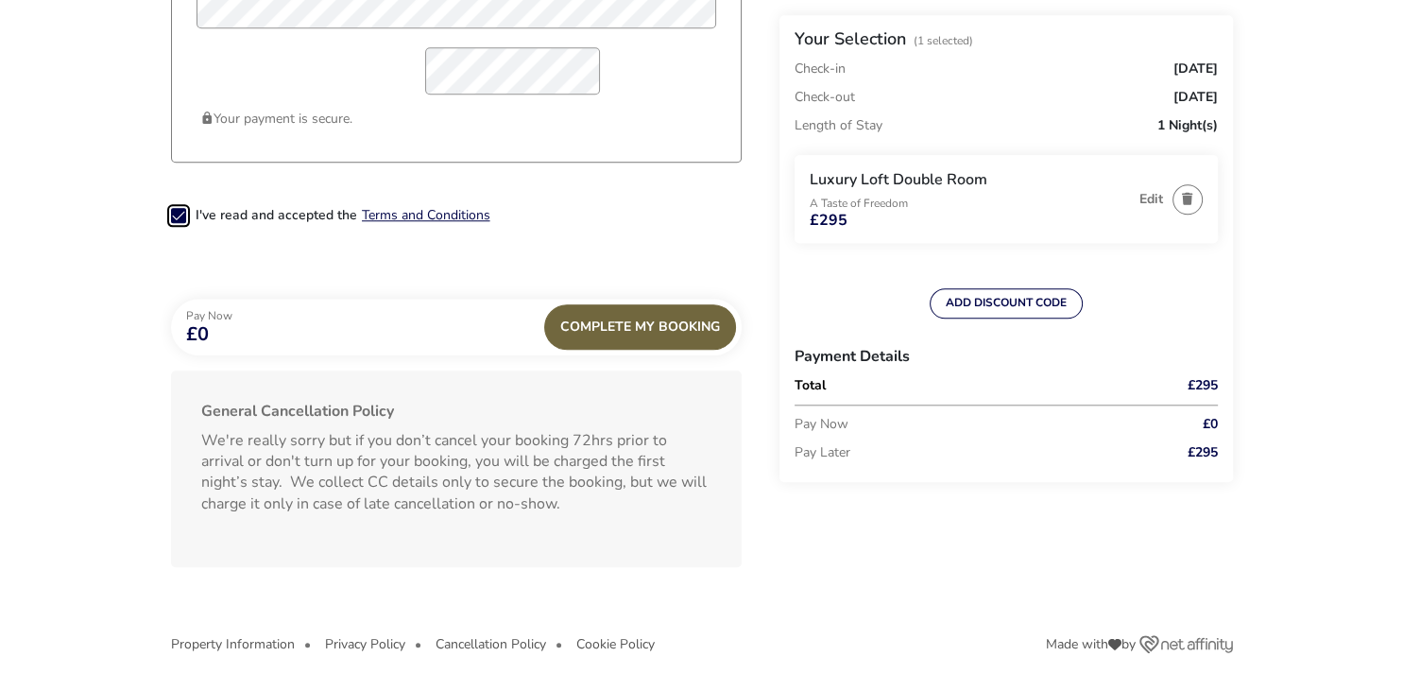
click at [640, 331] on div "Complete My Booking" at bounding box center [640, 326] width 192 height 45
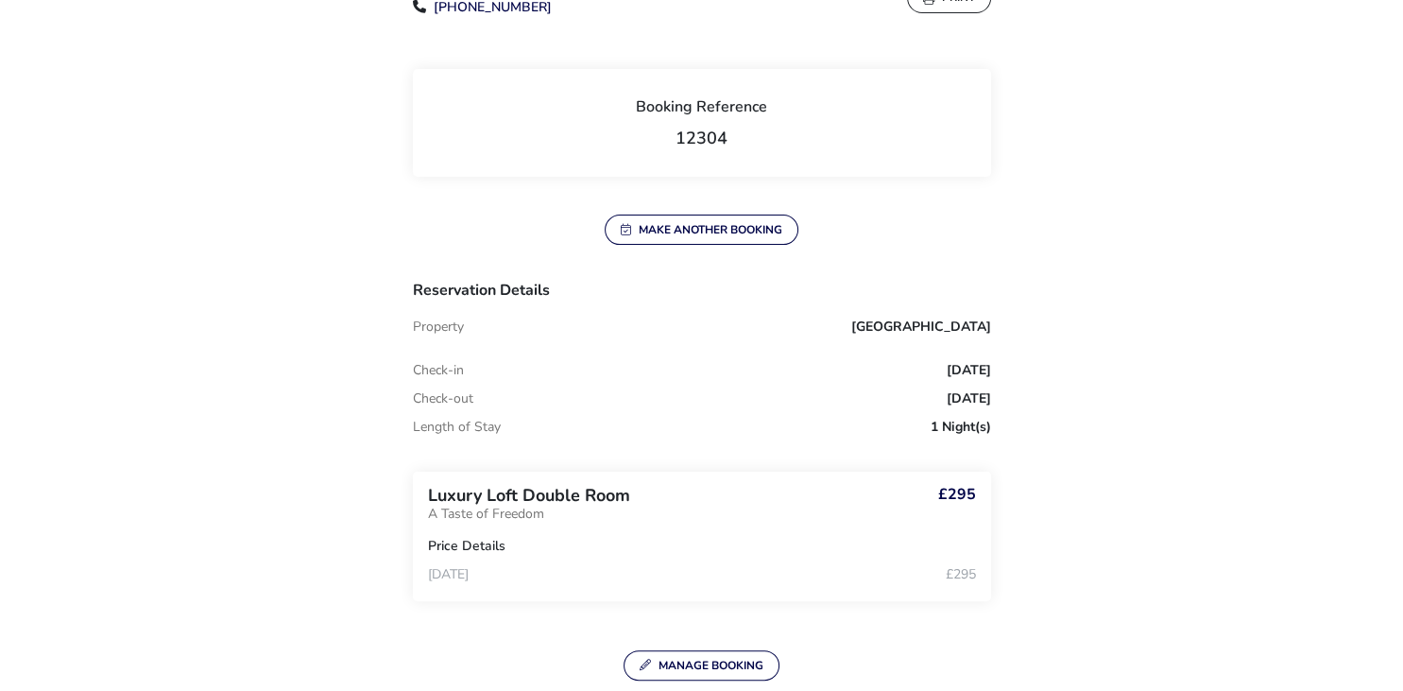
scroll to position [399, 0]
